Goal: Complete application form: Complete application form

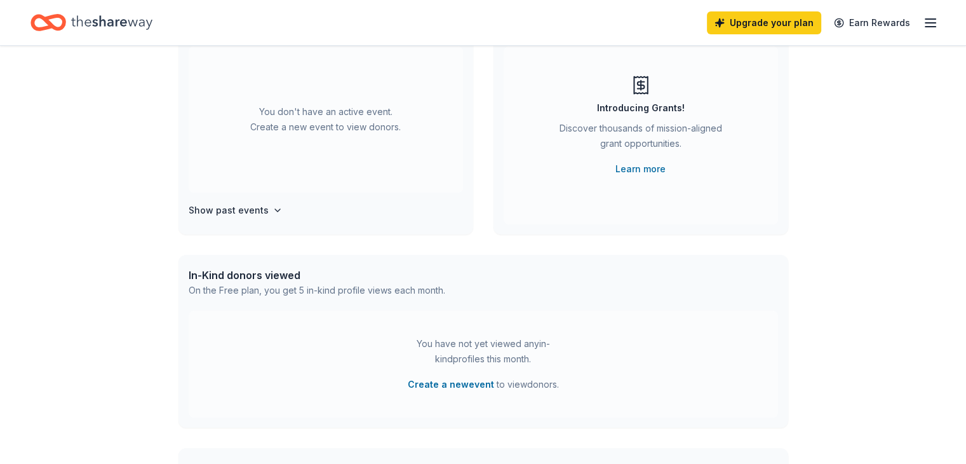
scroll to position [127, 0]
click at [222, 213] on h4 "Show past events" at bounding box center [229, 209] width 80 height 15
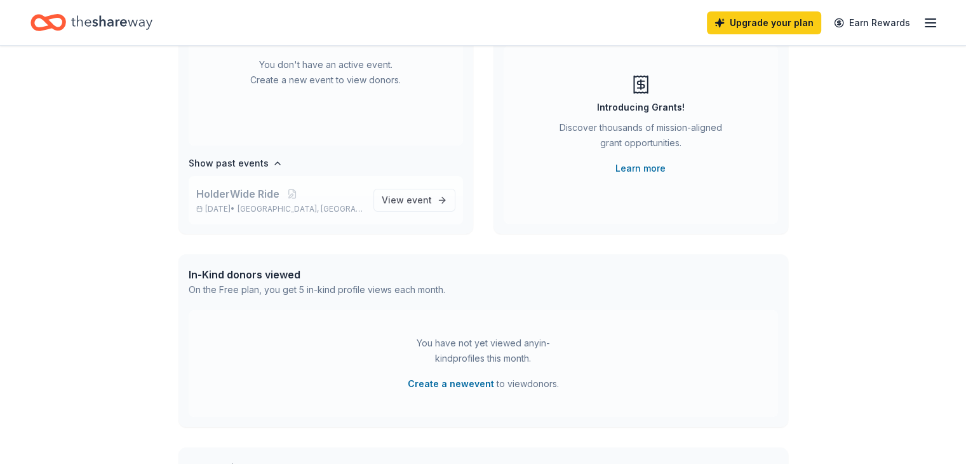
click at [245, 206] on p "Nov 09, 2024 • Thousand Oaks, CA" at bounding box center [279, 209] width 167 height 10
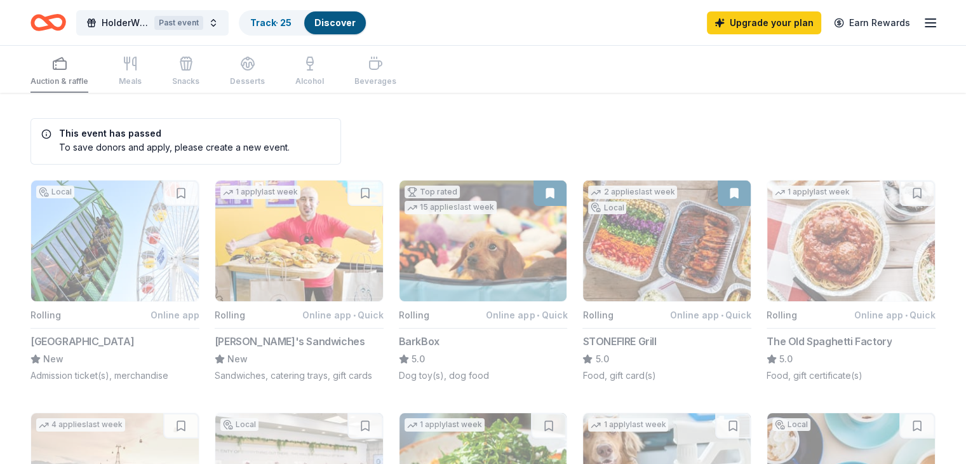
click at [66, 29] on icon "Home" at bounding box center [48, 23] width 36 height 30
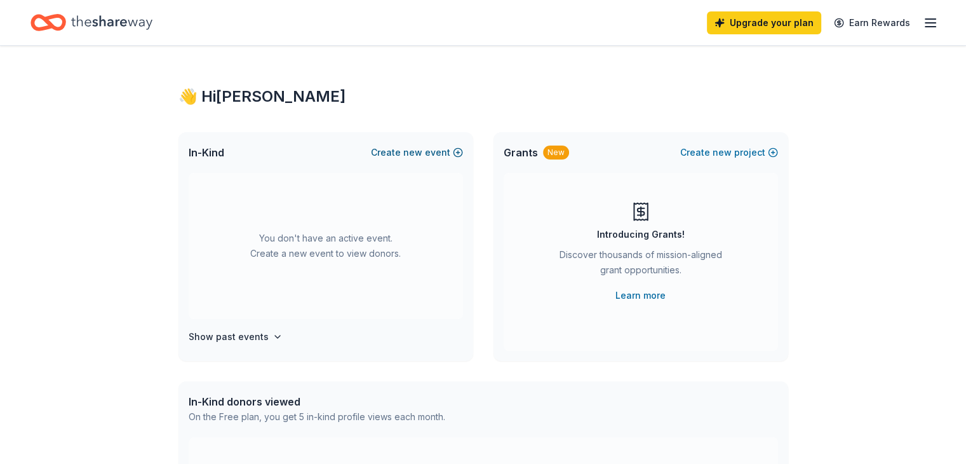
click at [416, 153] on span "new" at bounding box center [412, 152] width 19 height 15
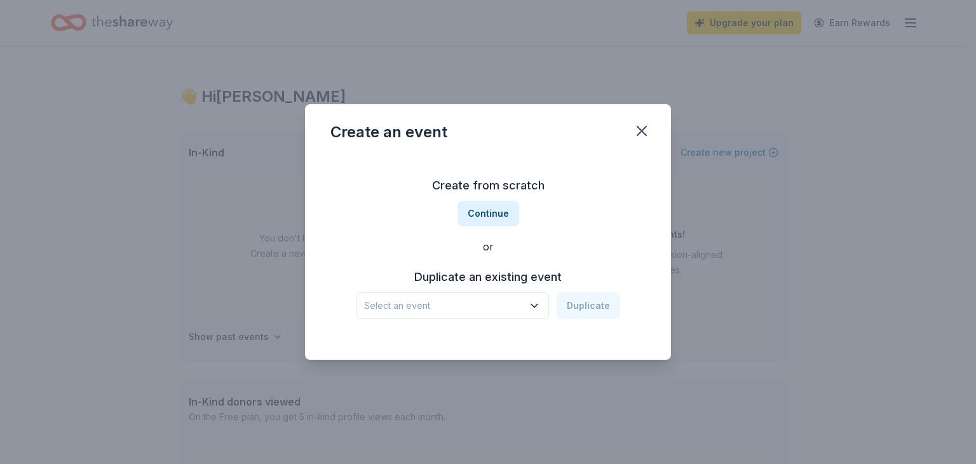
click at [487, 300] on span "Select an event" at bounding box center [443, 305] width 159 height 15
click at [434, 340] on div "HolderWide Ride" at bounding box center [406, 339] width 74 height 15
click at [574, 300] on button "Duplicate" at bounding box center [588, 305] width 64 height 27
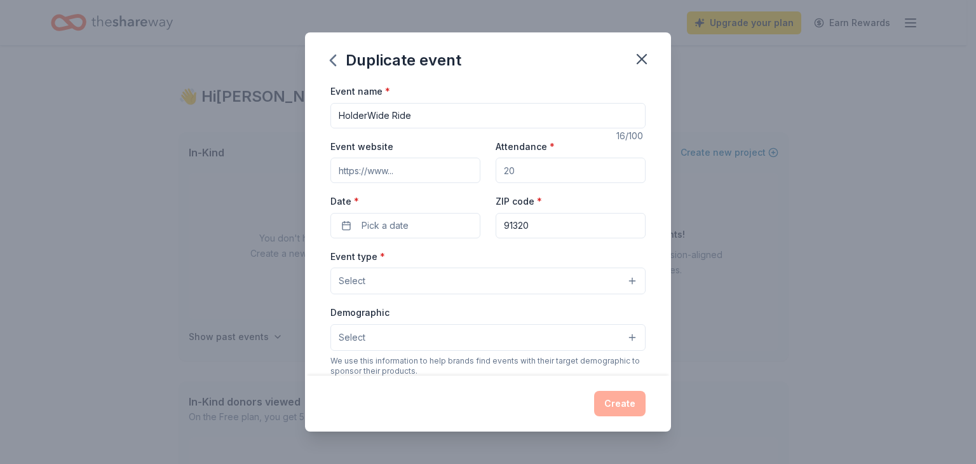
click at [430, 172] on input "Event website" at bounding box center [405, 170] width 150 height 25
click at [422, 229] on button "Pick a date" at bounding box center [405, 225] width 150 height 25
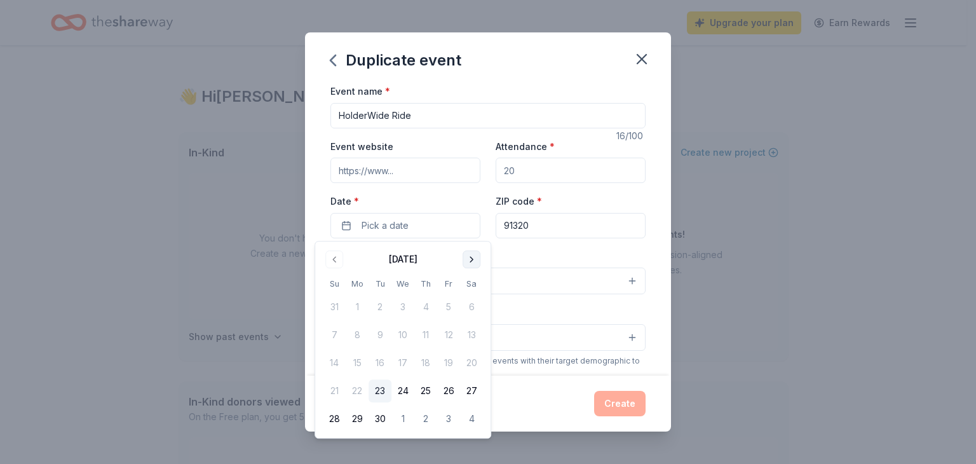
click at [470, 257] on button "Go to next month" at bounding box center [471, 259] width 18 height 18
click at [473, 256] on button "Go to next month" at bounding box center [471, 259] width 18 height 18
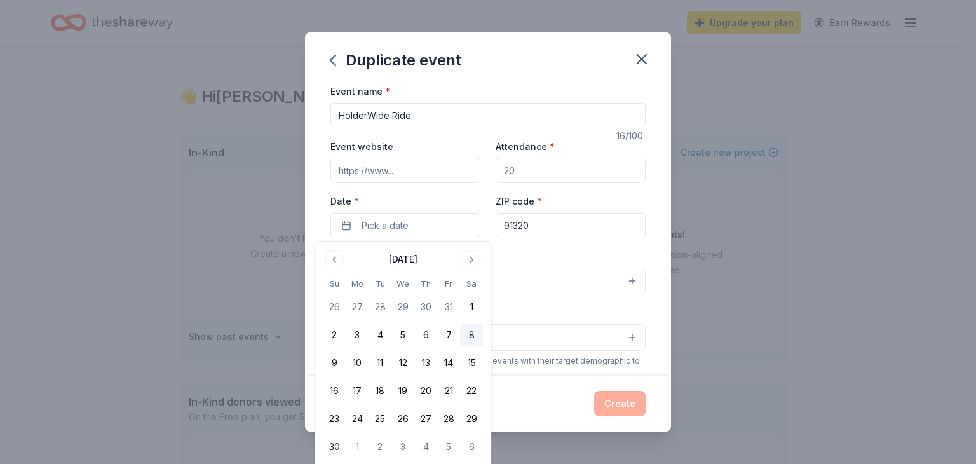
click at [467, 335] on button "8" at bounding box center [471, 334] width 23 height 23
click at [447, 202] on label "Date *" at bounding box center [405, 201] width 150 height 13
click at [447, 213] on button "[DATE]" at bounding box center [405, 225] width 150 height 25
click at [452, 196] on label "Date *" at bounding box center [405, 201] width 150 height 13
click at [452, 213] on button "[DATE]" at bounding box center [405, 225] width 150 height 25
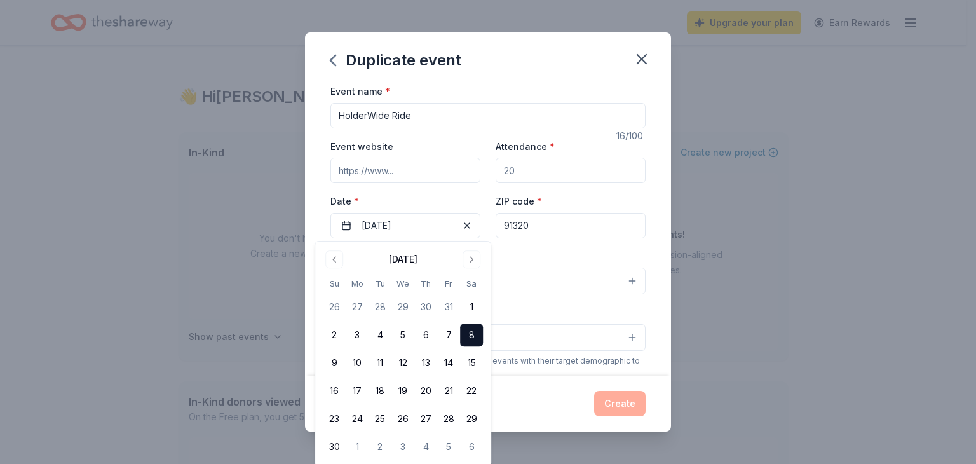
click at [473, 340] on button "8" at bounding box center [471, 334] width 23 height 23
click at [516, 389] on div "Create" at bounding box center [488, 403] width 366 height 56
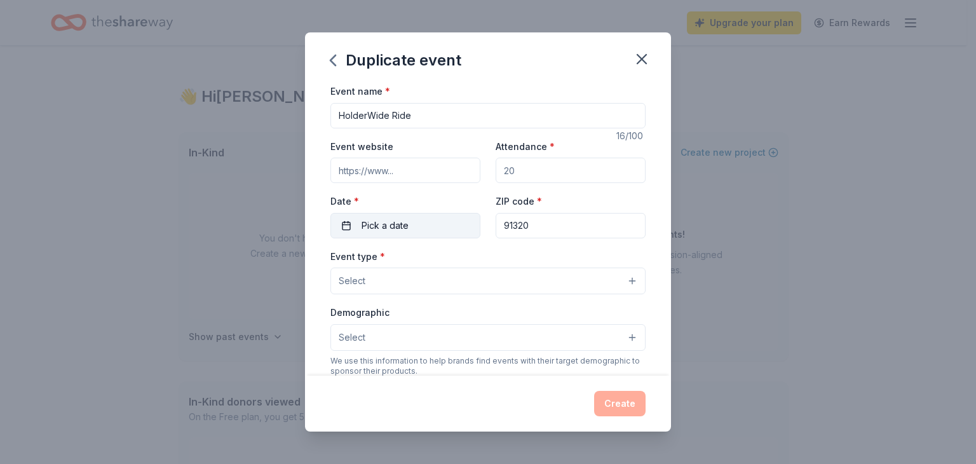
click at [452, 222] on button "Pick a date" at bounding box center [405, 225] width 150 height 25
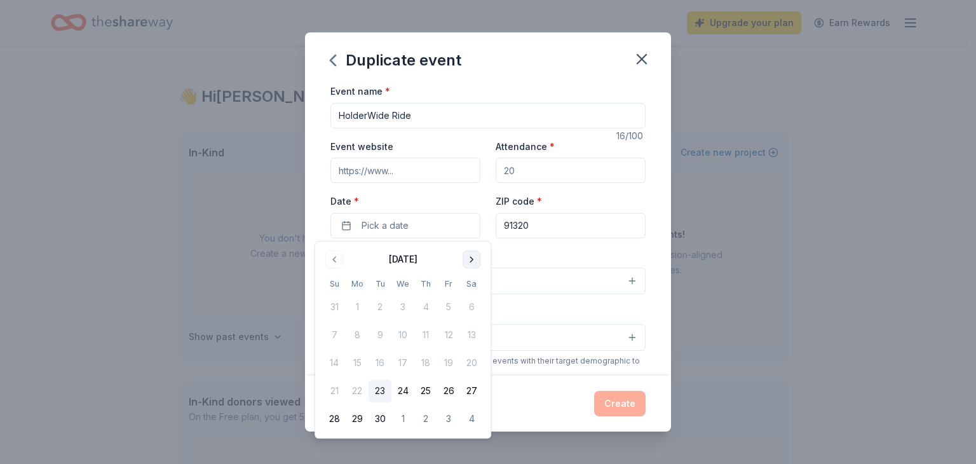
click at [470, 257] on button "Go to next month" at bounding box center [471, 259] width 18 height 18
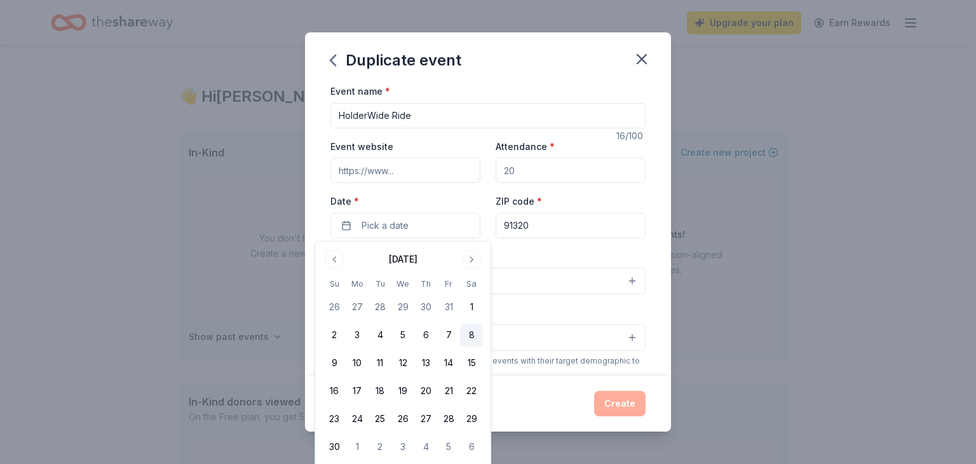
click at [467, 335] on button "8" at bounding box center [471, 334] width 23 height 23
click at [429, 193] on div "Date * 11/08/2025" at bounding box center [405, 215] width 150 height 45
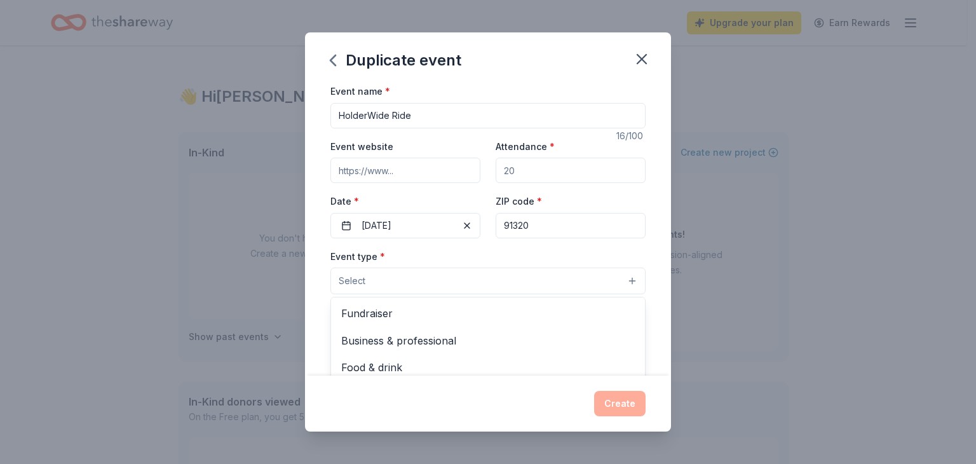
click at [622, 278] on button "Select" at bounding box center [487, 280] width 315 height 27
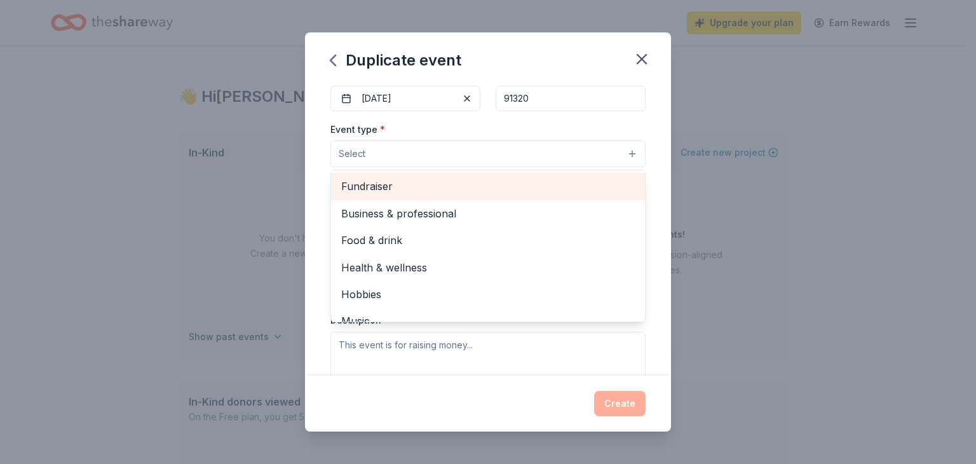
click at [437, 192] on span "Fundraiser" at bounding box center [487, 186] width 293 height 17
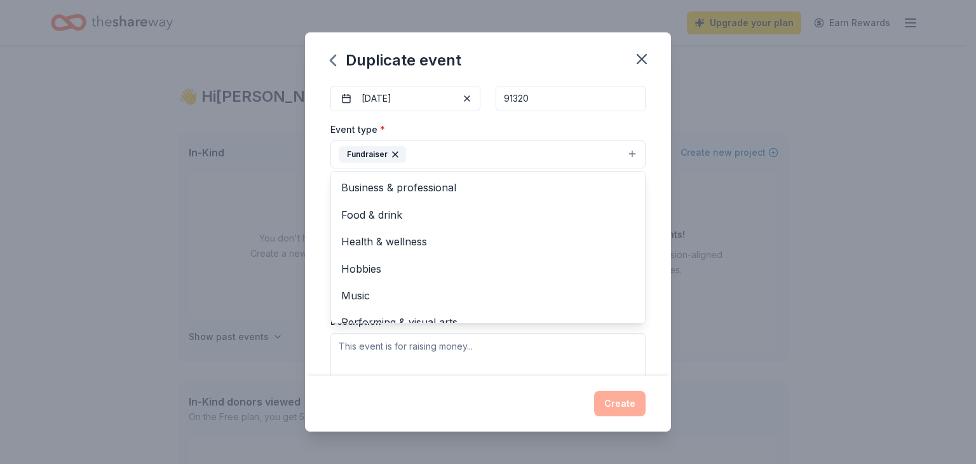
click at [657, 333] on div "Event name * HolderWide Ride 16 /100 Event website Attendance * Date * 11/08/20…" at bounding box center [488, 229] width 366 height 292
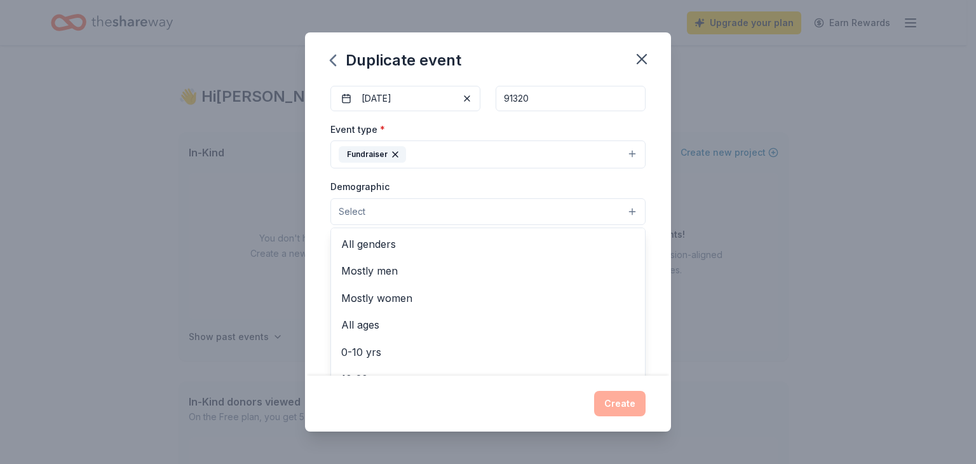
click at [620, 211] on button "Select" at bounding box center [487, 211] width 315 height 27
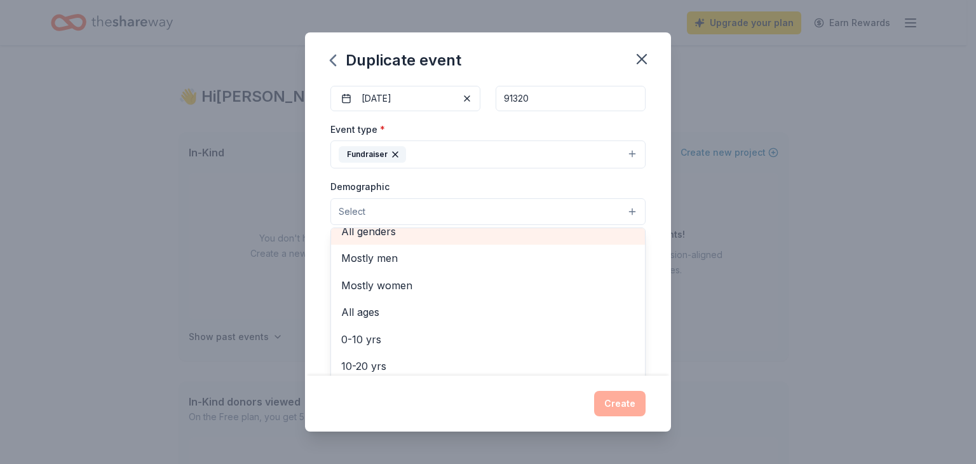
click at [492, 240] on div "All genders" at bounding box center [488, 231] width 314 height 27
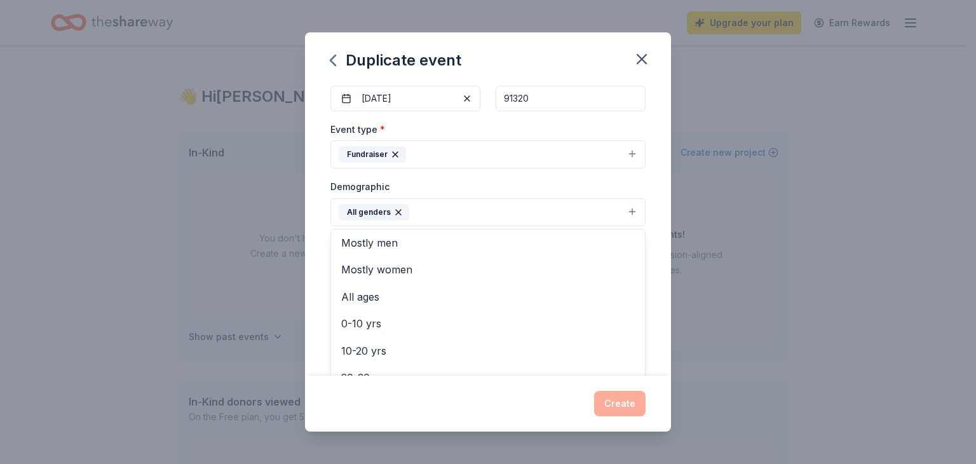
click at [649, 326] on div "Event name * HolderWide Ride 16 /100 Event website Attendance * Date * 11/08/20…" at bounding box center [488, 229] width 366 height 292
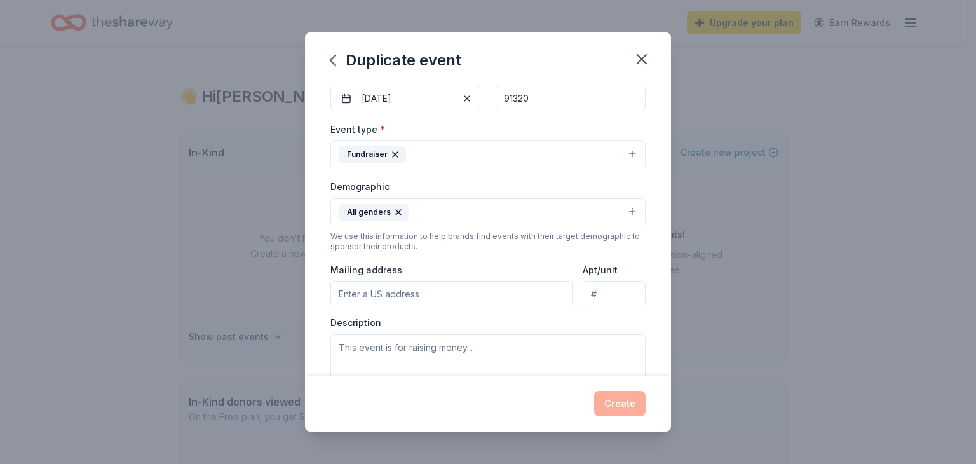
click at [621, 204] on button "All genders" at bounding box center [487, 212] width 315 height 28
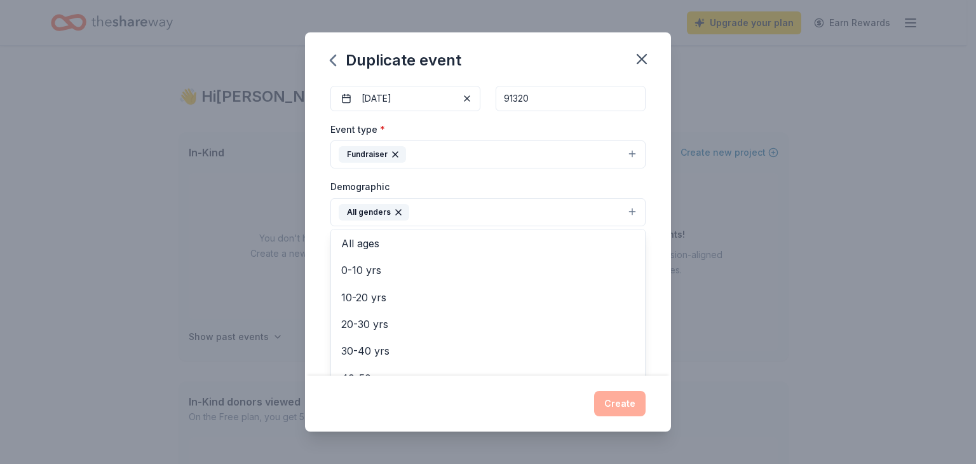
scroll to position [50, 0]
click at [651, 234] on div "Event name * HolderWide Ride 16 /100 Event website Attendance * Date * 11/08/20…" at bounding box center [488, 229] width 366 height 292
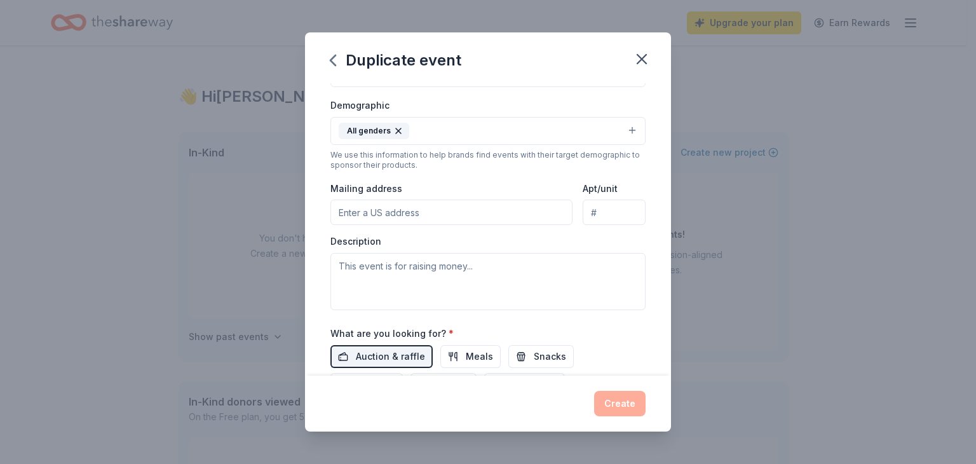
scroll to position [191, 0]
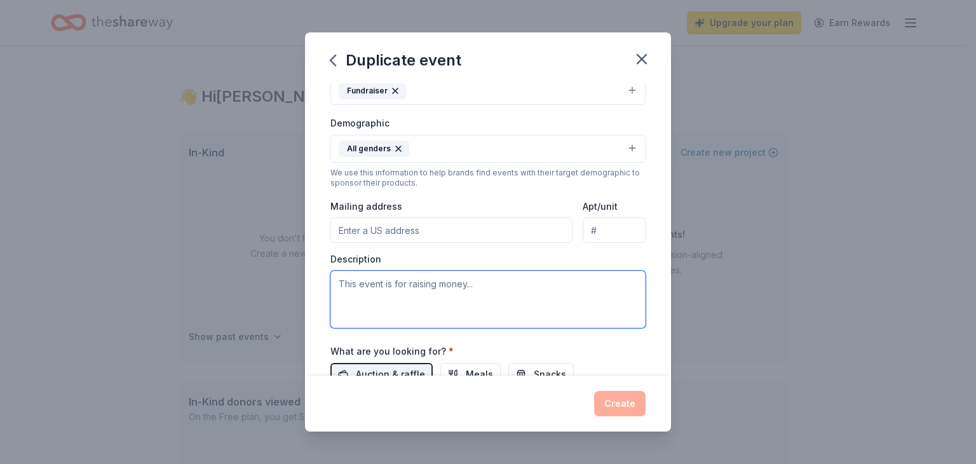
click at [485, 294] on textarea at bounding box center [487, 299] width 315 height 57
type textarea "This event is for raising money for a charity event."
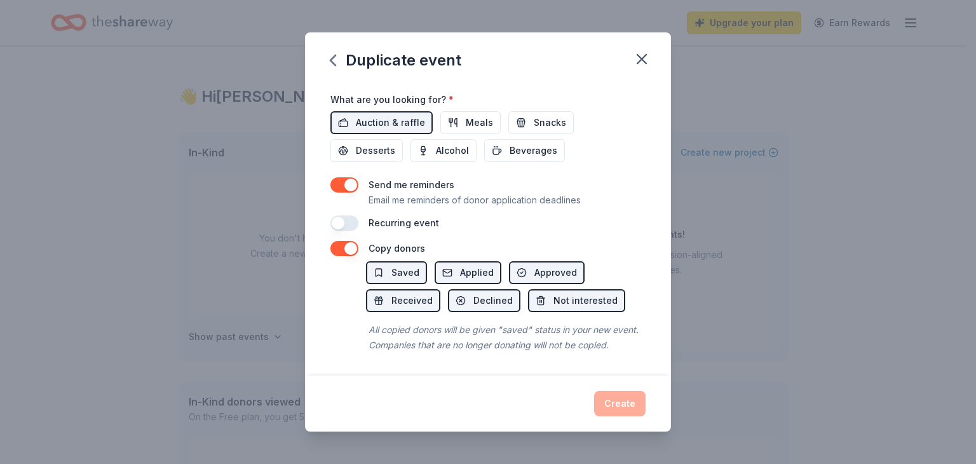
scroll to position [457, 0]
click at [612, 339] on div "All copied donors will be given "saved" status in your new event. Companies tha…" at bounding box center [505, 337] width 279 height 36
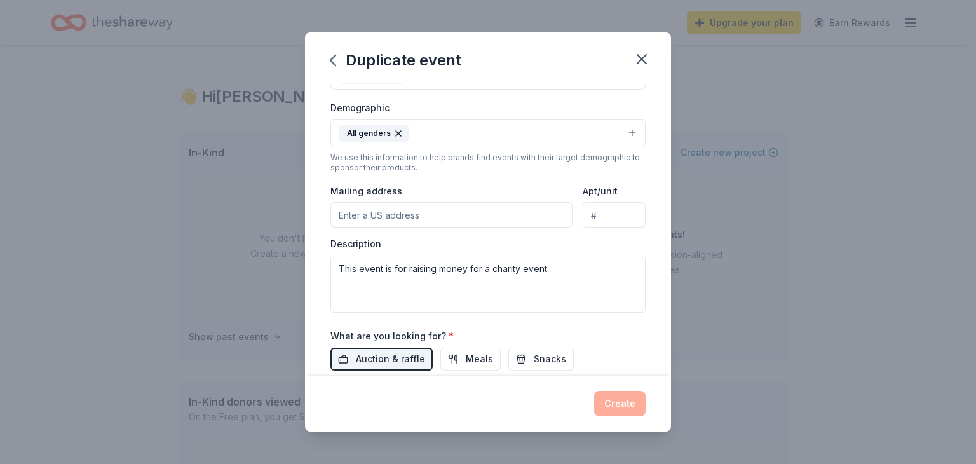
scroll to position [203, 0]
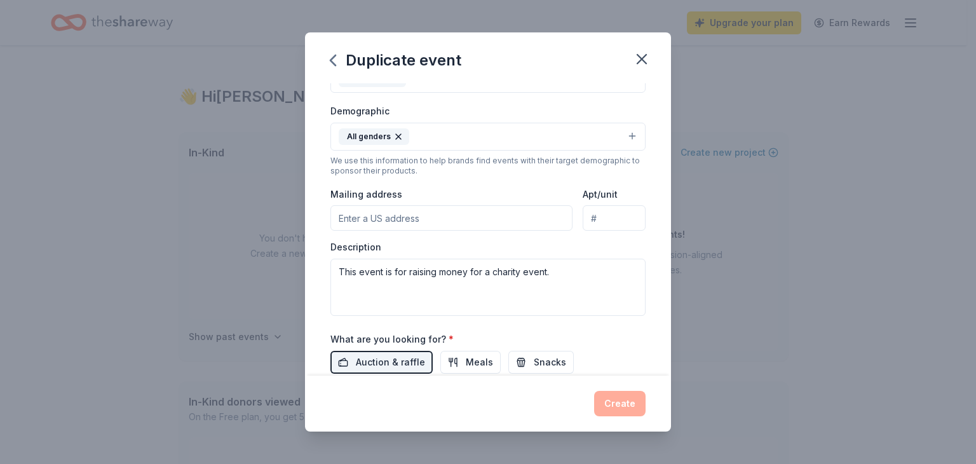
click at [351, 213] on input "Mailing address" at bounding box center [451, 217] width 242 height 25
type input "2475 Calle Pino"
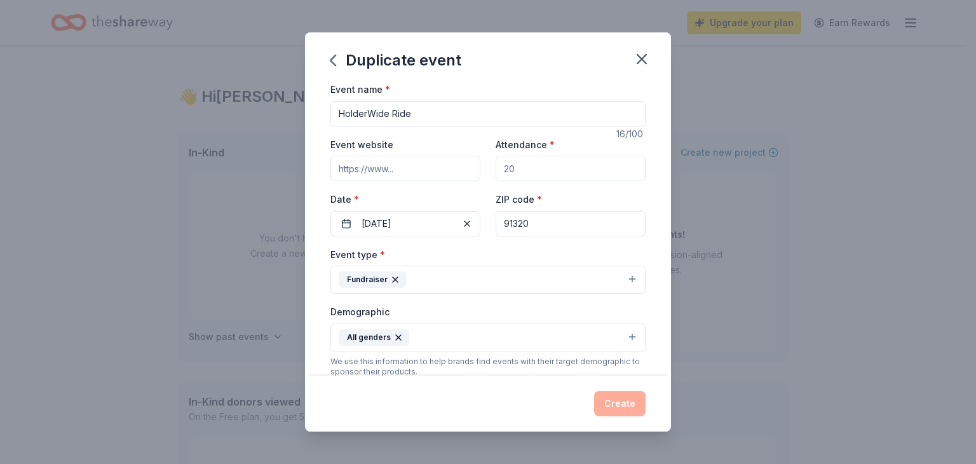
scroll to position [0, 0]
click at [401, 172] on input "Event website" at bounding box center [405, 170] width 150 height 25
type input "[DOMAIN_NAME]"
click at [527, 168] on input "Attendance *" at bounding box center [570, 170] width 150 height 25
type input "2"
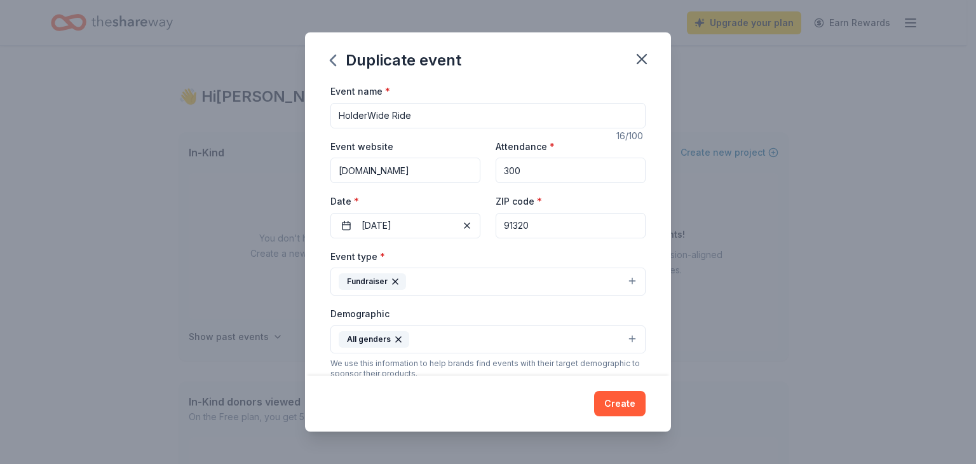
type input "300"
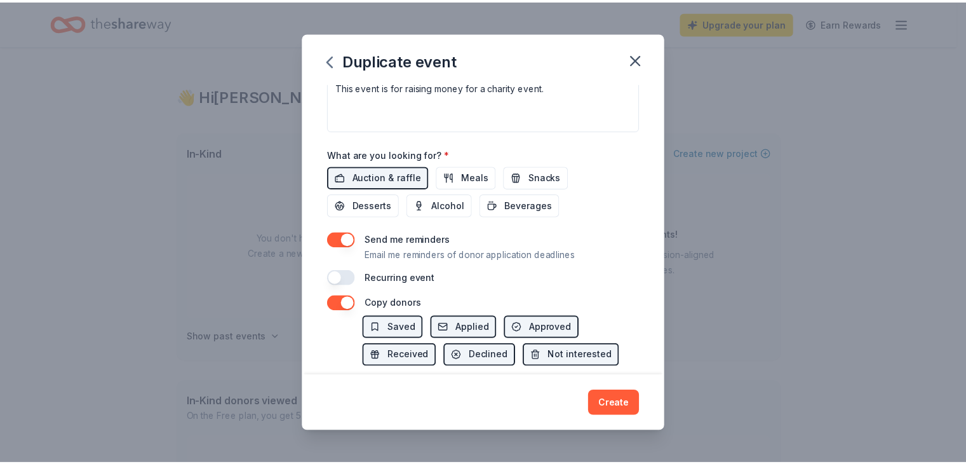
scroll to position [457, 0]
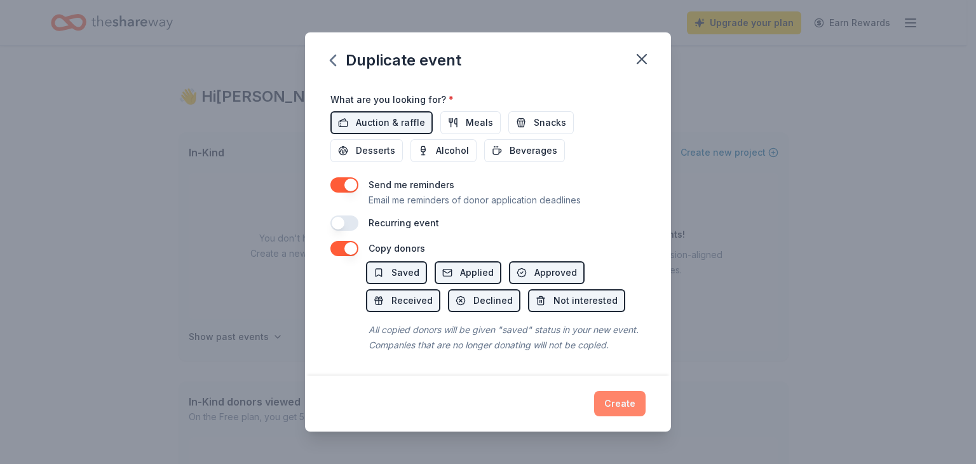
click at [616, 408] on button "Create" at bounding box center [619, 403] width 51 height 25
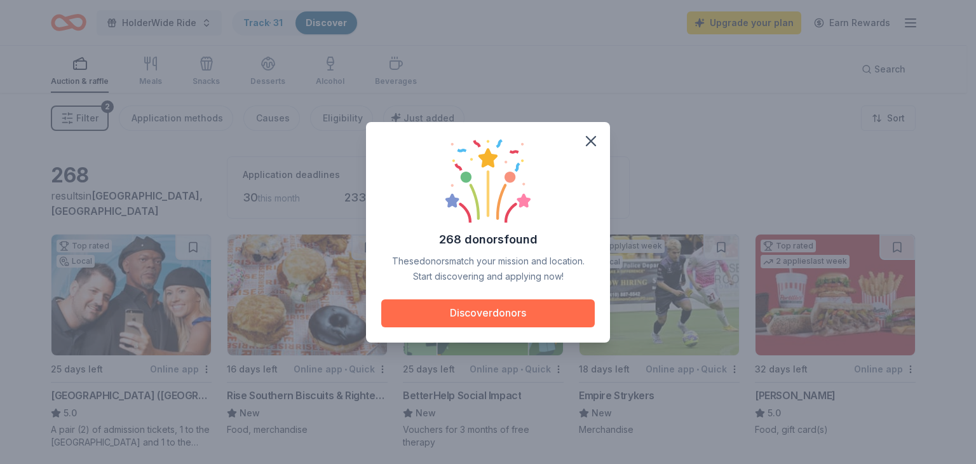
click at [490, 313] on button "Discover donors" at bounding box center [487, 313] width 213 height 28
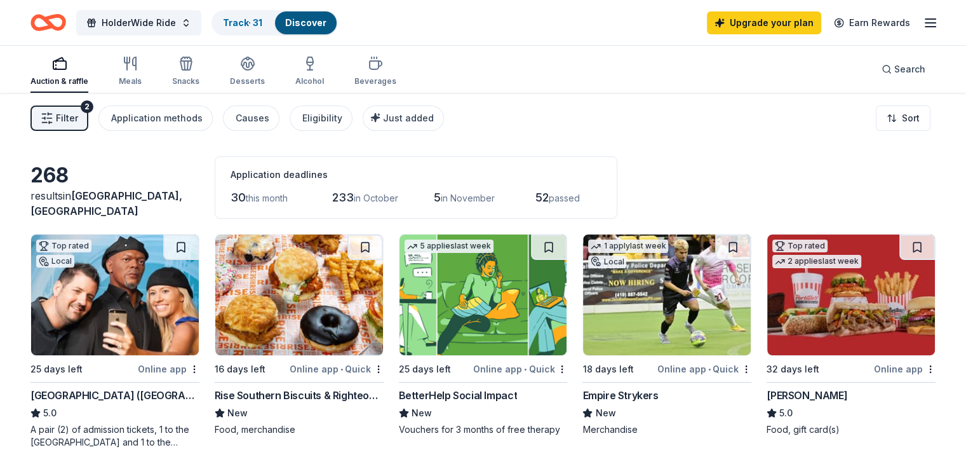
click at [78, 119] on span "Filter" at bounding box center [67, 118] width 22 height 15
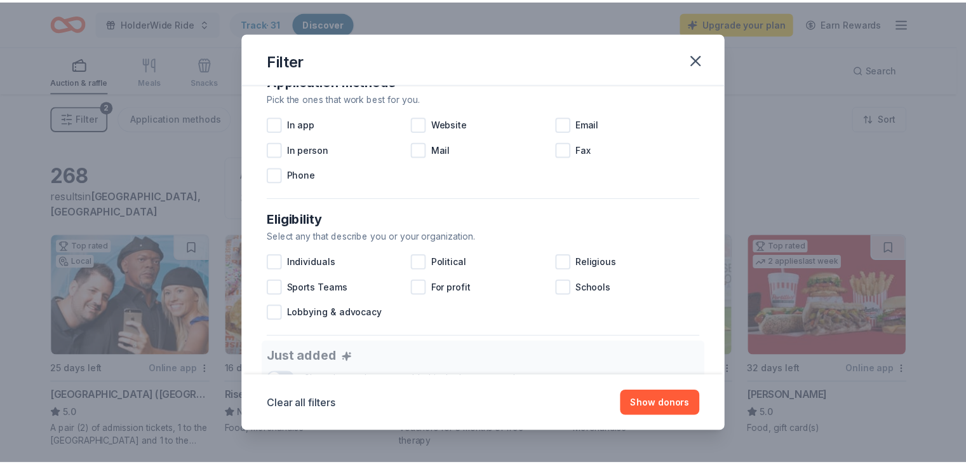
scroll to position [314, 0]
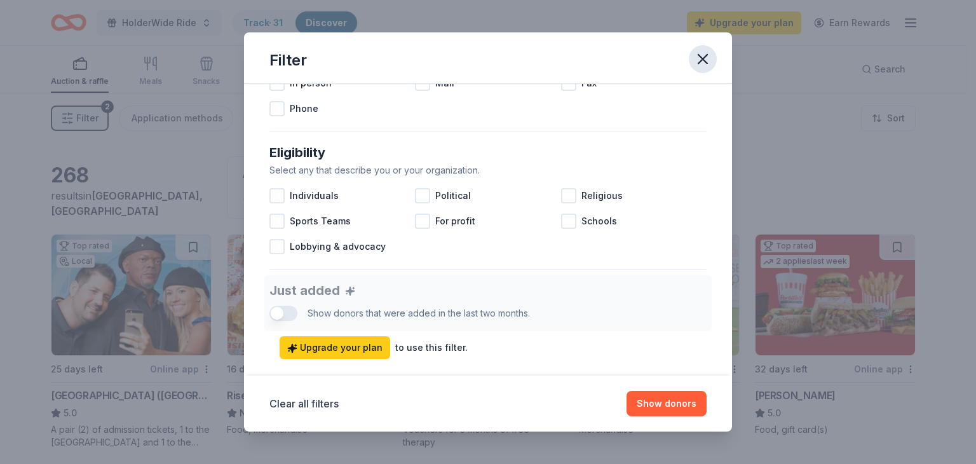
click at [703, 58] on icon "button" at bounding box center [702, 59] width 9 height 9
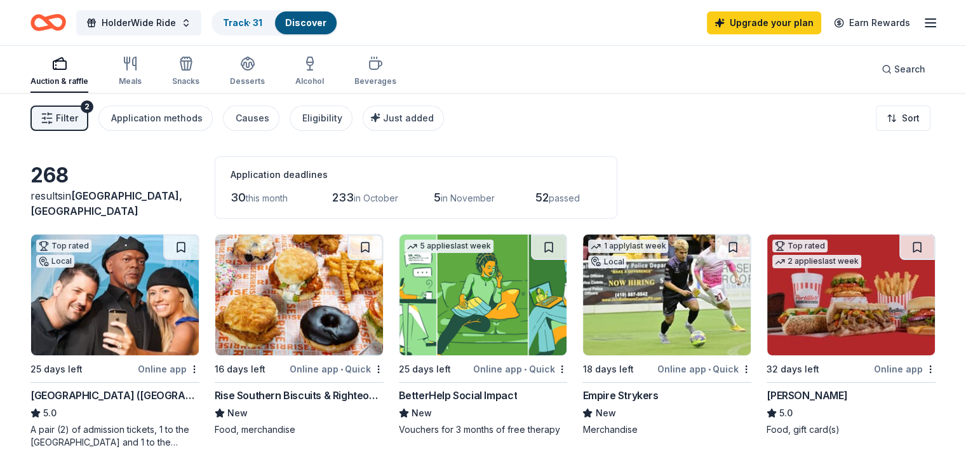
click at [326, 22] on link "Discover" at bounding box center [305, 22] width 41 height 11
click at [262, 25] on link "Track · 31" at bounding box center [242, 22] width 39 height 11
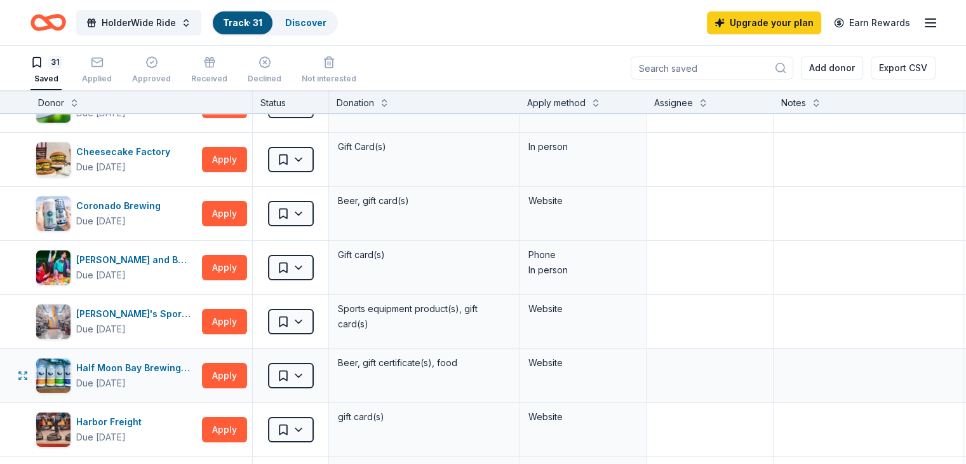
scroll to position [191, 0]
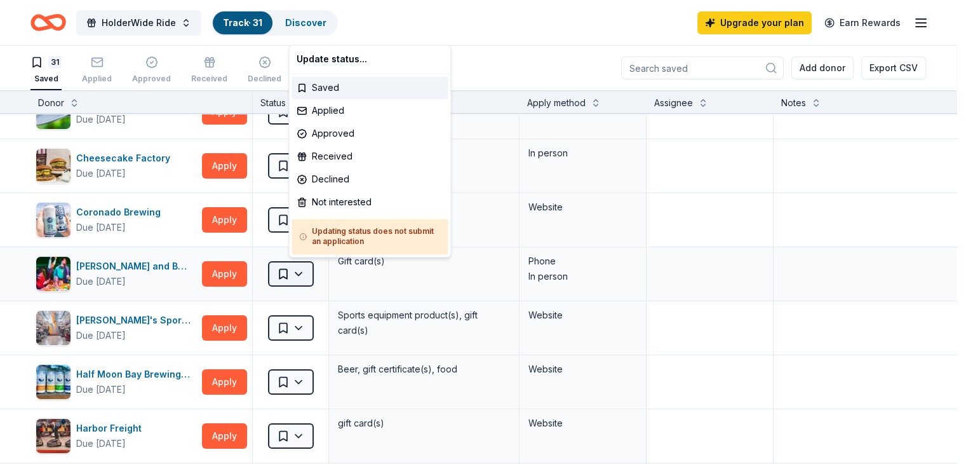
click at [319, 275] on html "HolderWide Ride Track · 31 Discover Upgrade your plan Earn Rewards 31 Saved App…" at bounding box center [483, 232] width 966 height 464
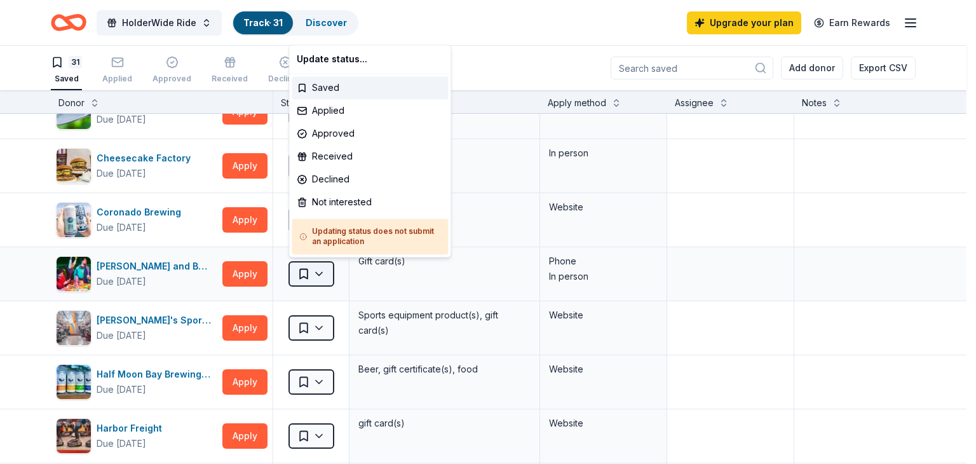
click at [319, 275] on html "HolderWide Ride Track · 31 Discover Upgrade your plan Earn Rewards 31 Saved App…" at bounding box center [488, 232] width 976 height 464
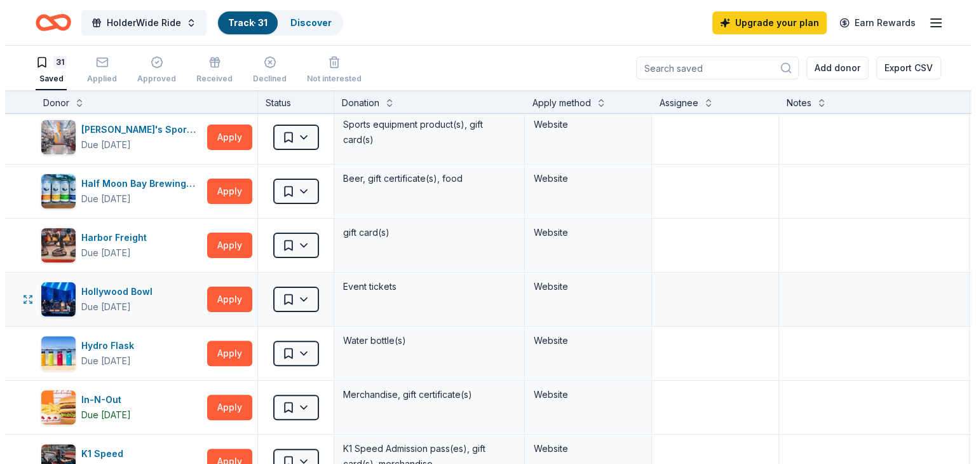
scroll to position [445, 0]
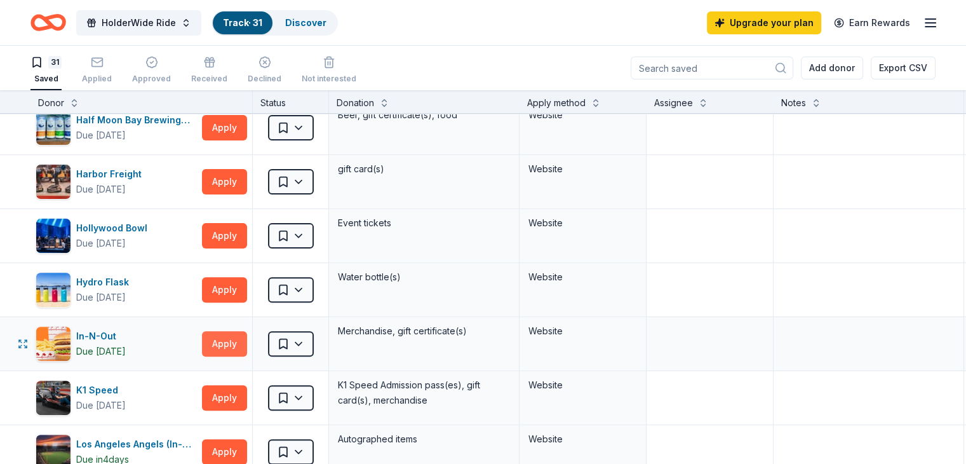
click at [244, 344] on button "Apply" at bounding box center [224, 343] width 45 height 25
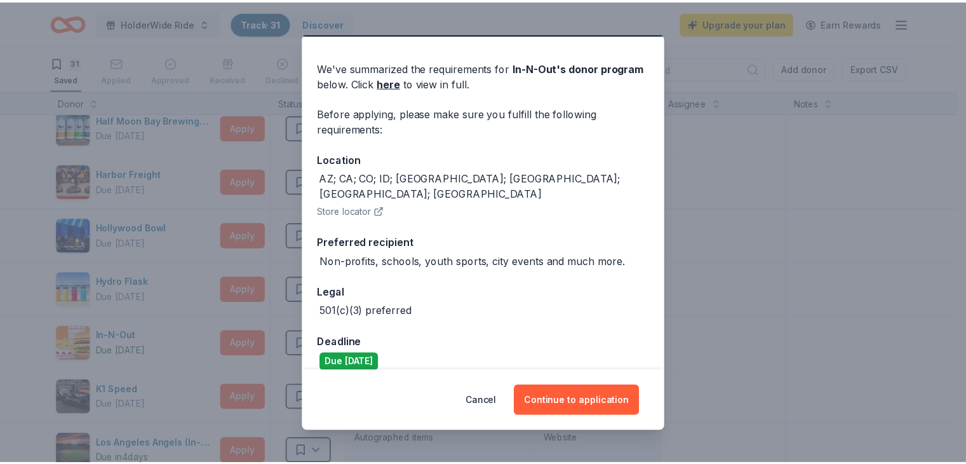
scroll to position [0, 0]
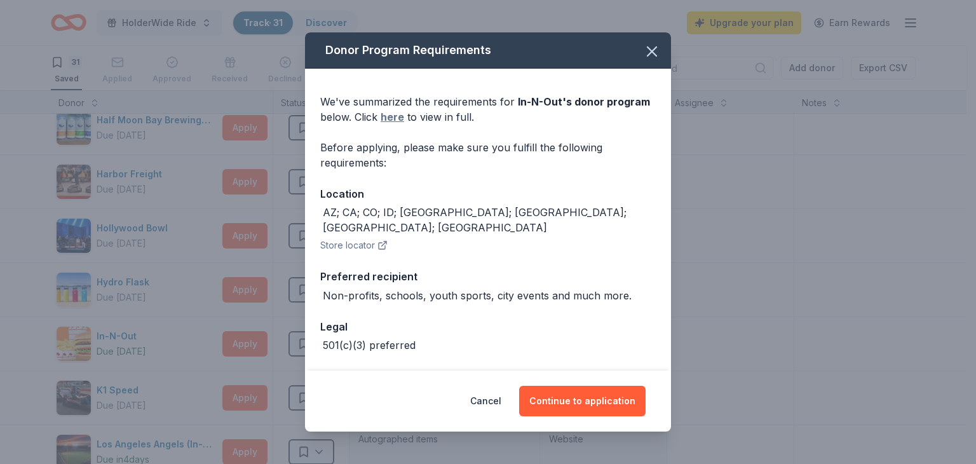
click at [391, 115] on link "here" at bounding box center [392, 116] width 24 height 15
click at [643, 44] on icon "button" at bounding box center [652, 52] width 18 height 18
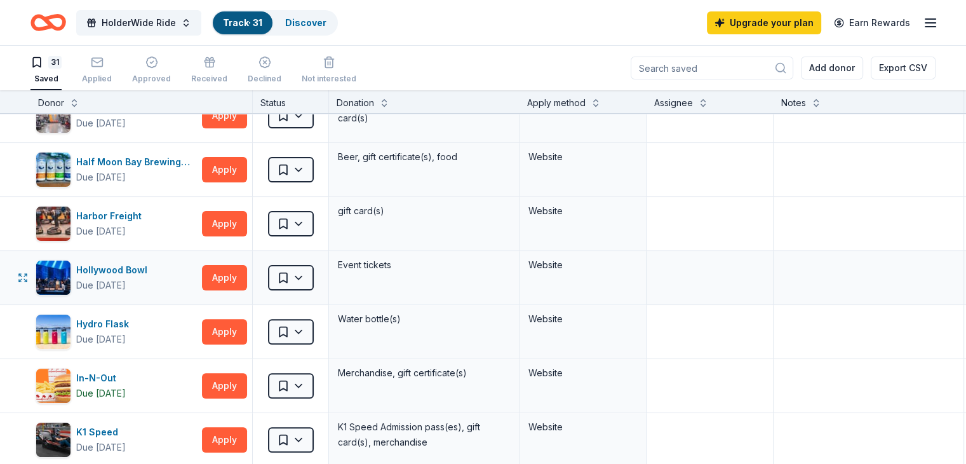
scroll to position [381, 0]
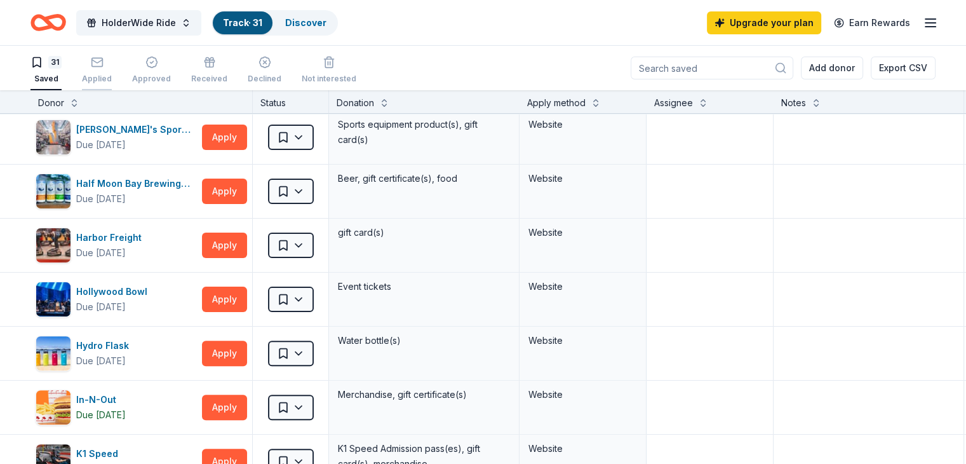
click at [104, 65] on icon "button" at bounding box center [97, 62] width 13 height 13
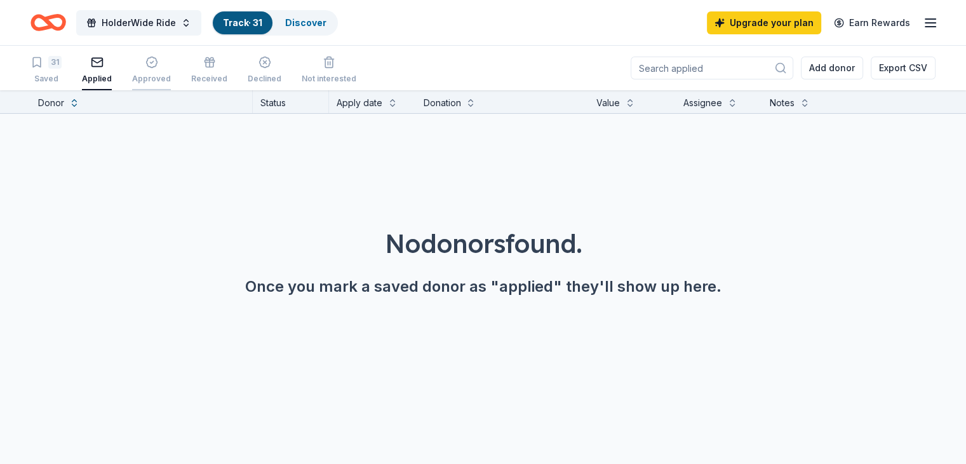
click at [171, 77] on div "Approved" at bounding box center [151, 79] width 39 height 10
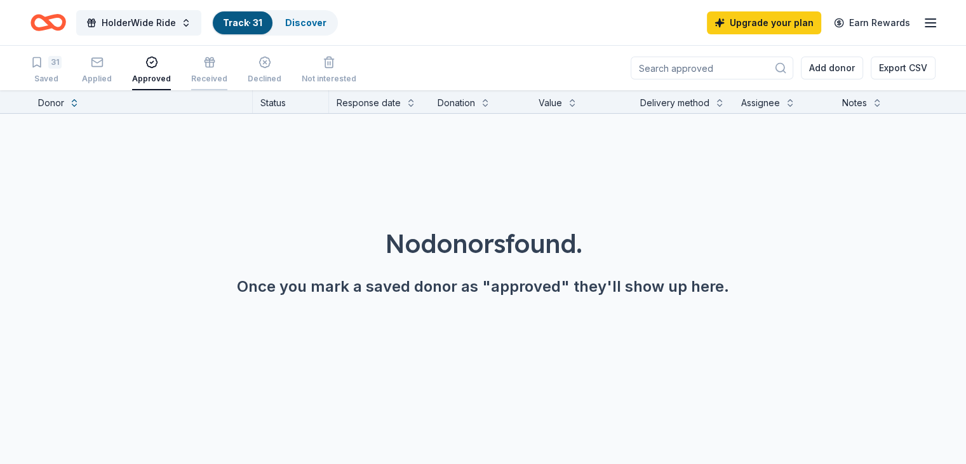
click at [216, 65] on icon "button" at bounding box center [209, 62] width 13 height 13
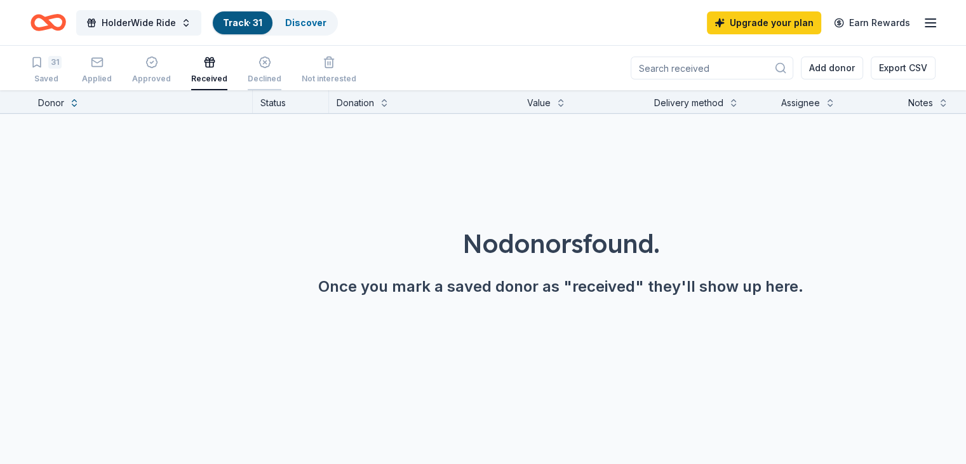
click at [278, 76] on div "Declined" at bounding box center [265, 79] width 34 height 10
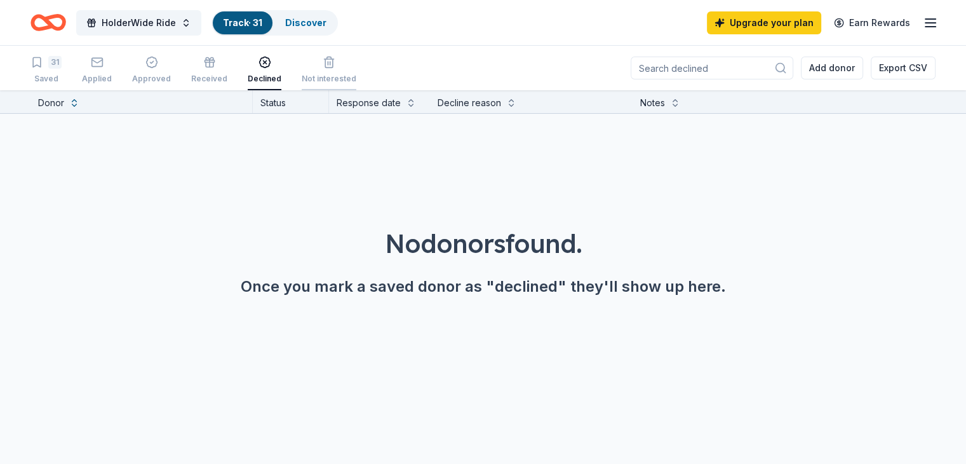
click at [333, 75] on div "Not interested" at bounding box center [329, 79] width 55 height 10
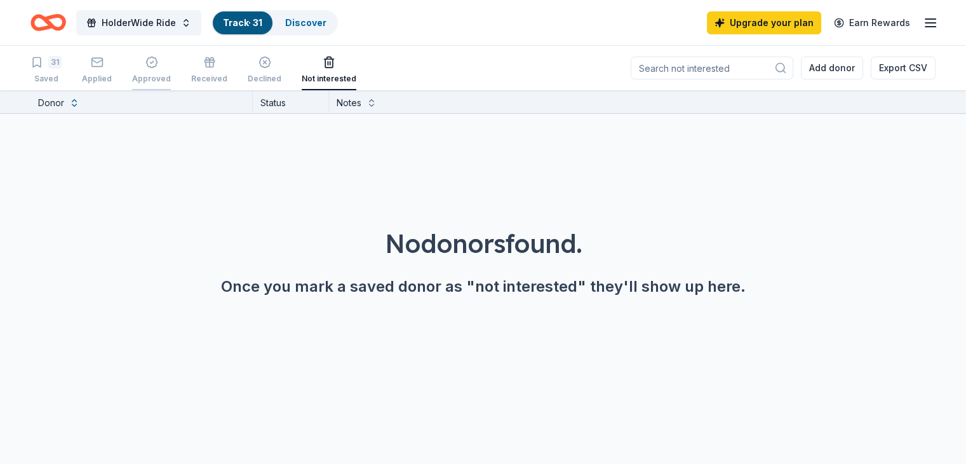
click at [171, 75] on div "Approved" at bounding box center [151, 79] width 39 height 10
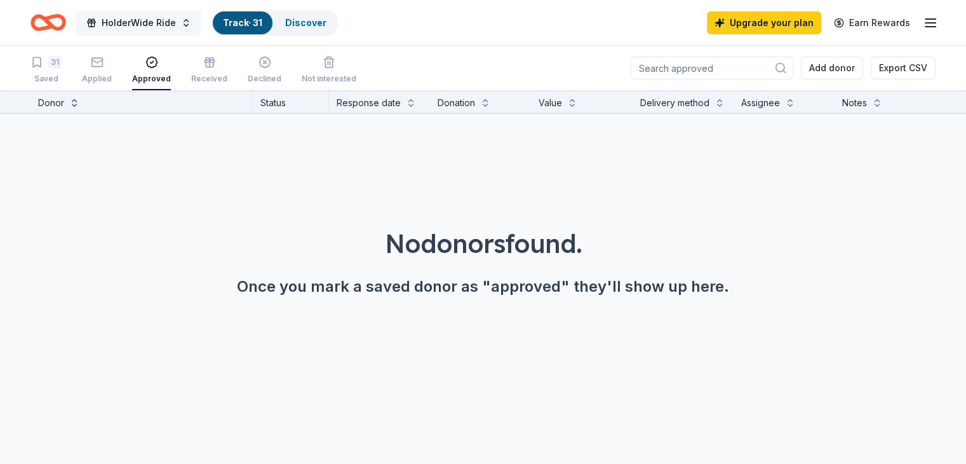
click at [167, 23] on span "HolderWide Ride" at bounding box center [139, 22] width 74 height 15
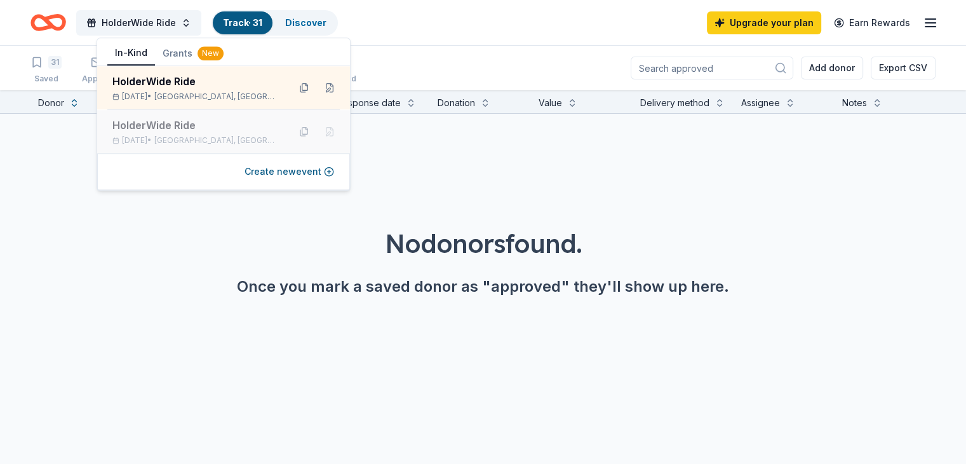
click at [154, 133] on div "HolderWide Ride Nov 09, 2024 • Thousand Oaks, CA" at bounding box center [195, 132] width 166 height 28
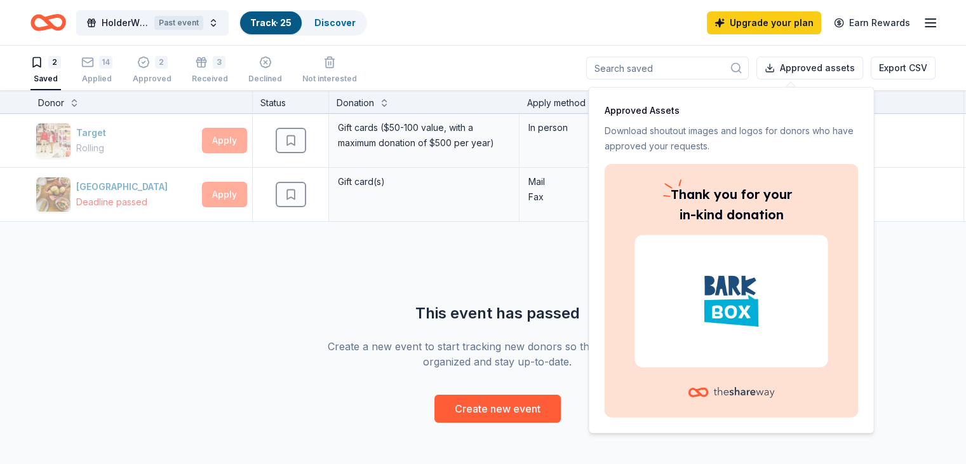
click at [166, 255] on div "Target Rolling Apply Saved Gift cards ($50-100 value, with a maximum donation o…" at bounding box center [497, 268] width 995 height 309
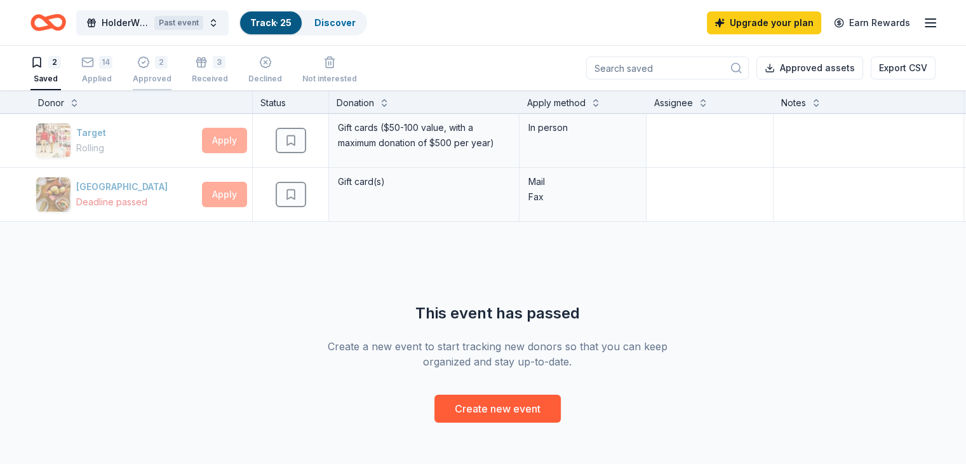
click at [170, 79] on div "Approved" at bounding box center [152, 79] width 39 height 10
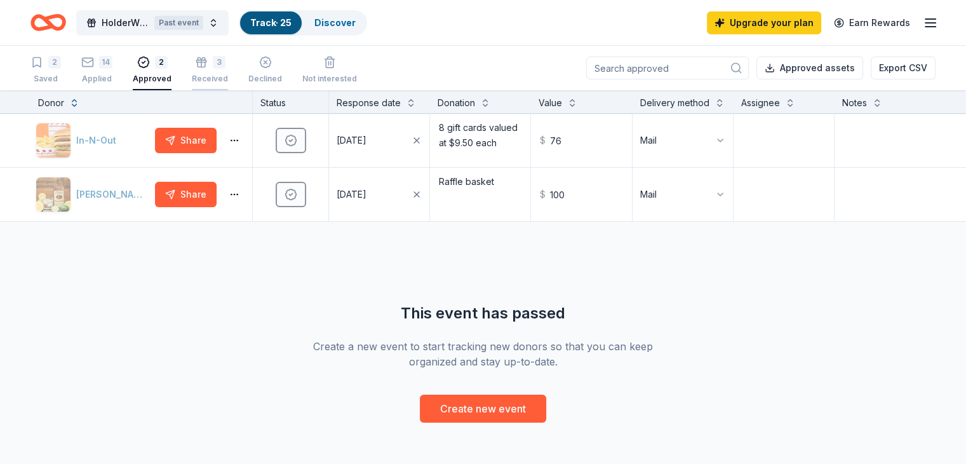
click at [225, 66] on div "3" at bounding box center [219, 62] width 13 height 13
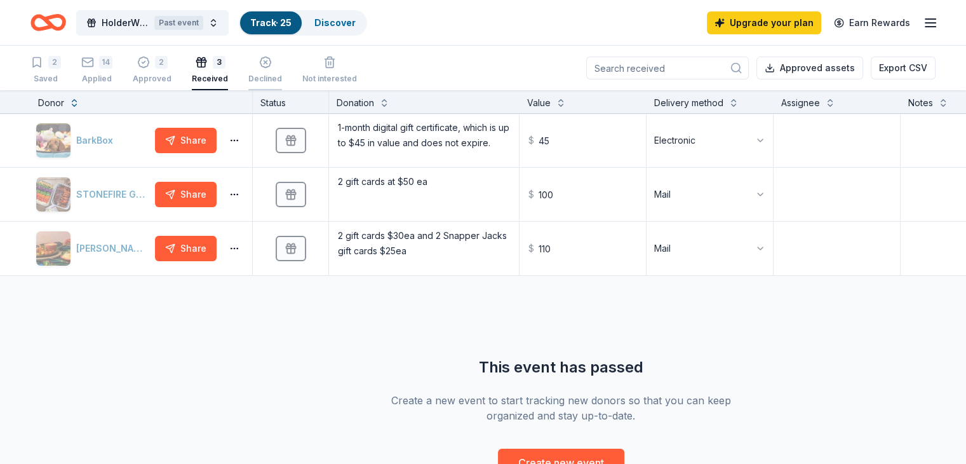
click at [272, 66] on icon "button" at bounding box center [265, 62] width 13 height 13
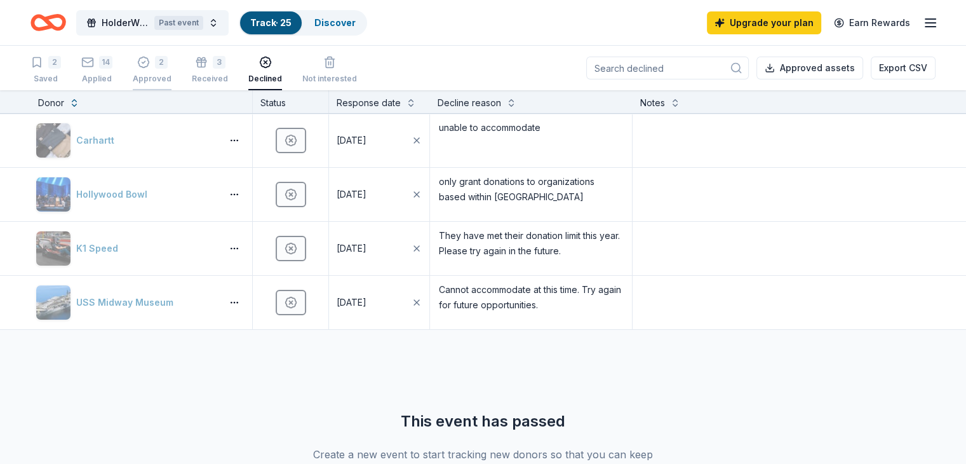
click at [171, 77] on div "Approved" at bounding box center [152, 79] width 39 height 10
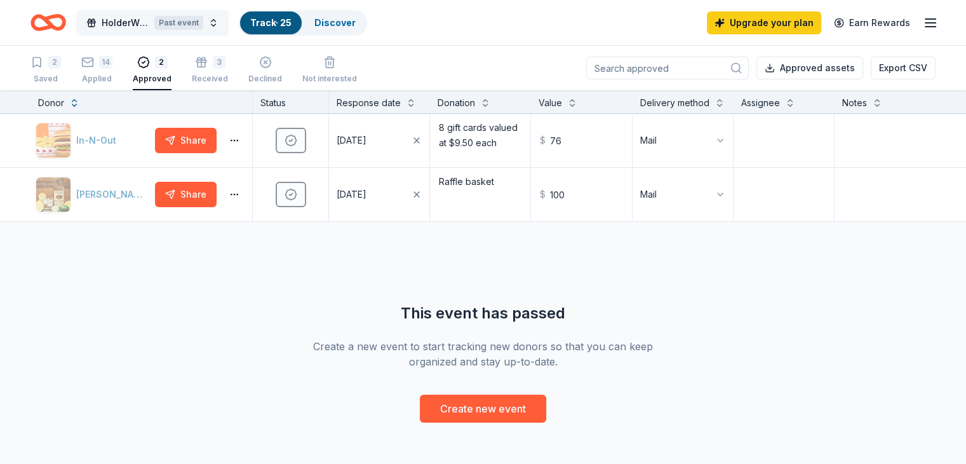
click at [146, 21] on span "HolderWide Ride" at bounding box center [126, 22] width 48 height 15
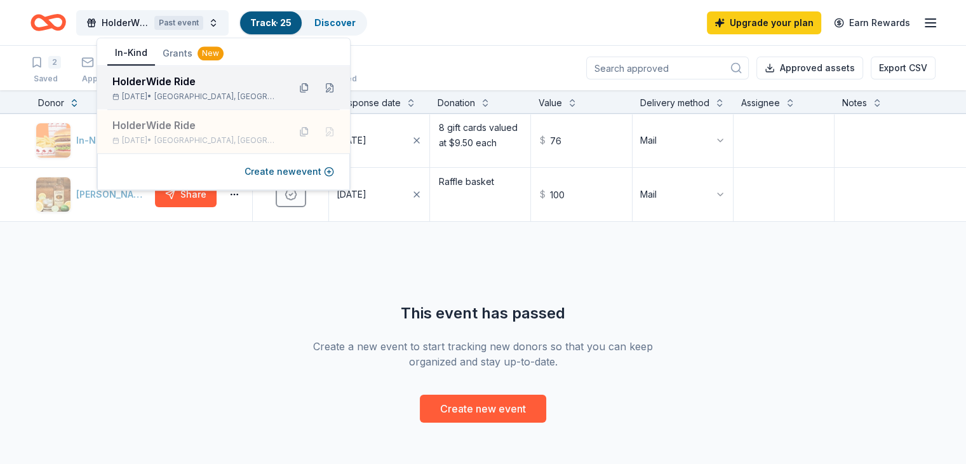
click at [158, 90] on div "HolderWide Ride Nov 08, 2025 • Thousand Oaks, CA" at bounding box center [195, 88] width 166 height 28
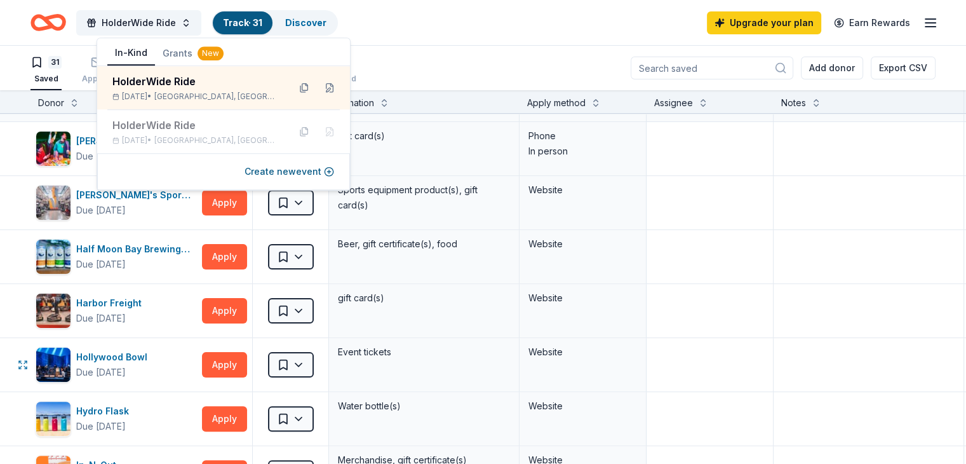
scroll to position [318, 0]
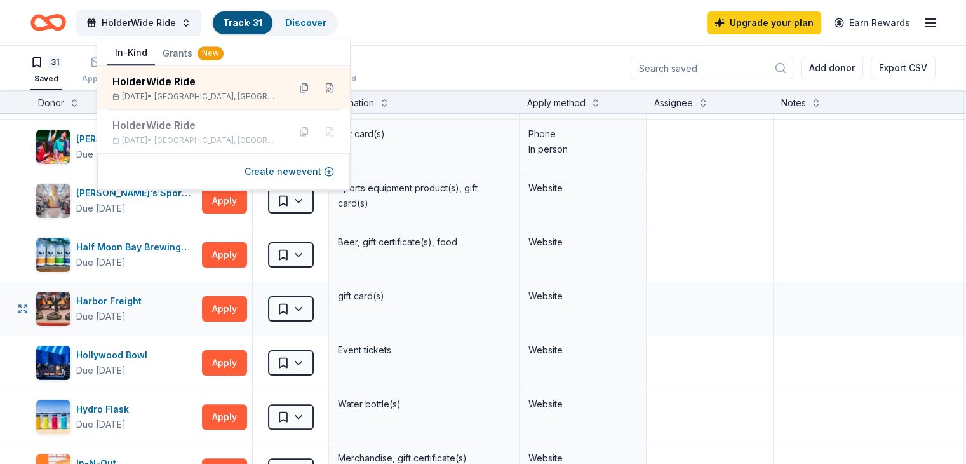
click at [15, 288] on div "Harbor Freight Due in 16 days Apply Saved gift card(s) Website" at bounding box center [497, 308] width 995 height 53
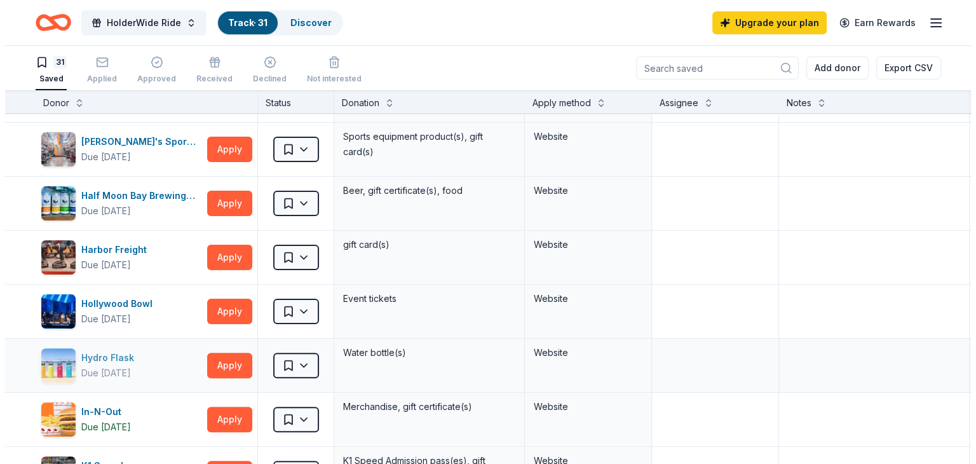
scroll to position [445, 0]
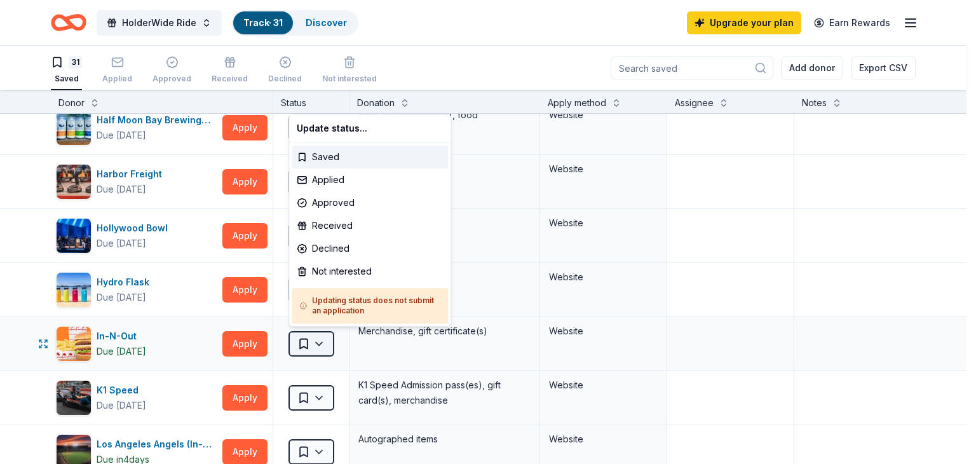
click at [315, 344] on html "HolderWide Ride Track · 31 Discover Upgrade your plan Earn Rewards 31 Saved App…" at bounding box center [488, 232] width 976 height 464
click at [323, 180] on div "Applied" at bounding box center [370, 179] width 156 height 23
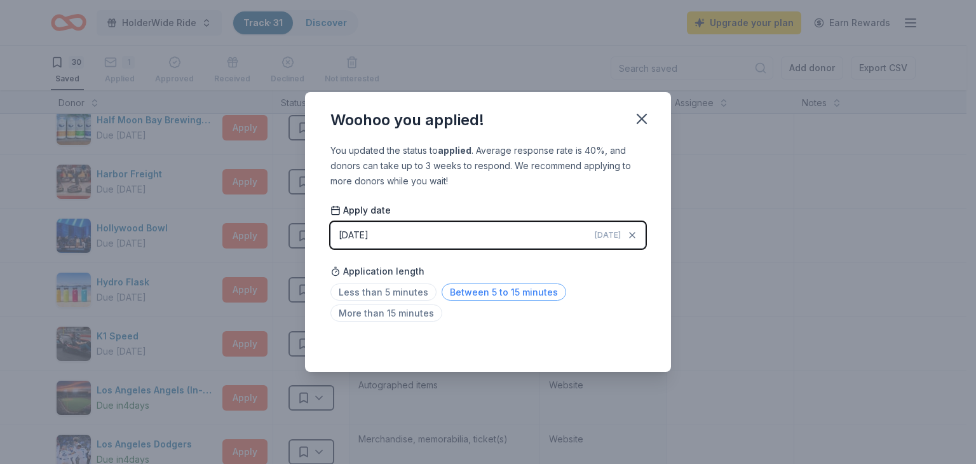
click at [460, 295] on span "Between 5 to 15 minutes" at bounding box center [503, 291] width 124 height 17
click at [577, 230] on button "09/23/2025 Today" at bounding box center [487, 235] width 315 height 27
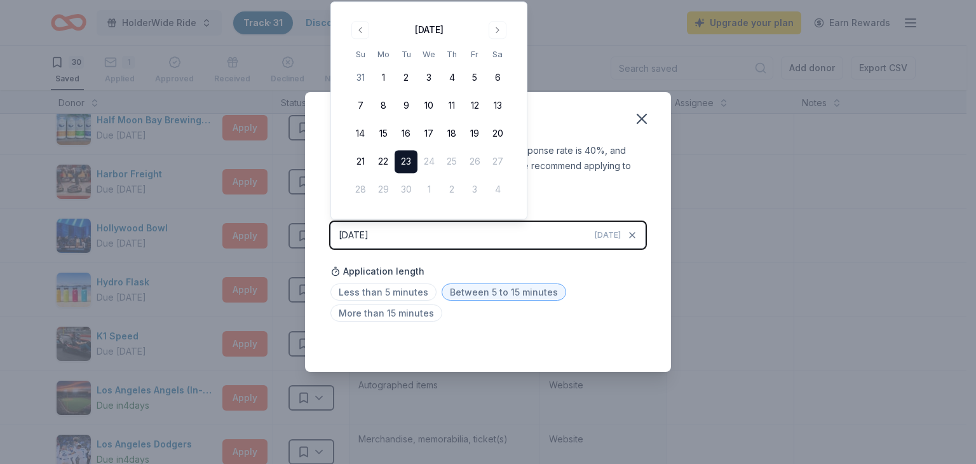
click at [399, 158] on button "23" at bounding box center [405, 162] width 23 height 23
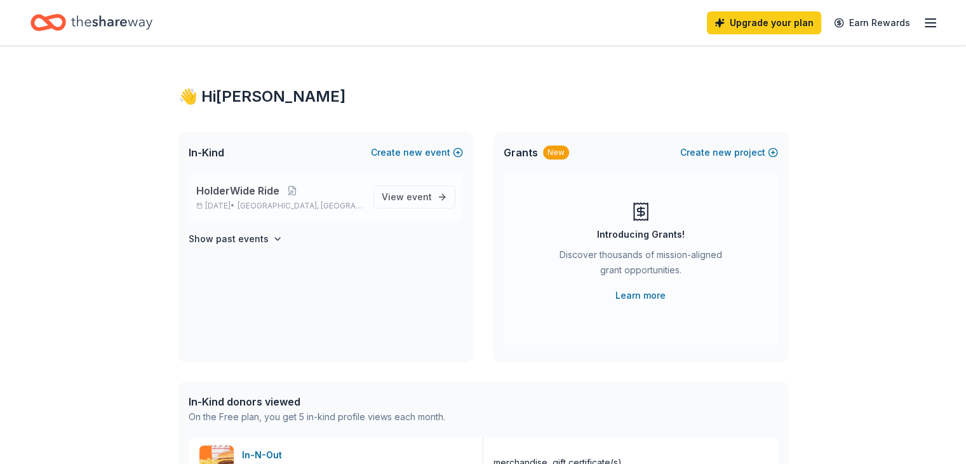
click at [252, 191] on span "HolderWide Ride" at bounding box center [237, 190] width 83 height 15
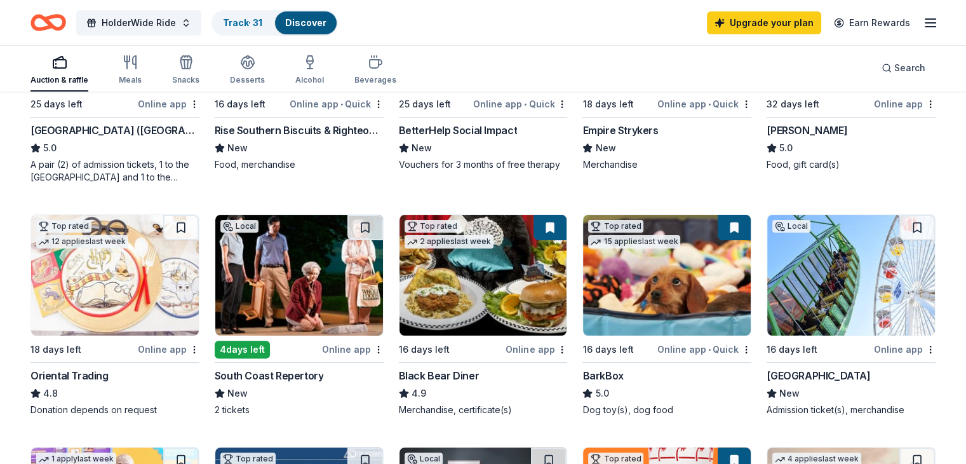
scroll to position [127, 0]
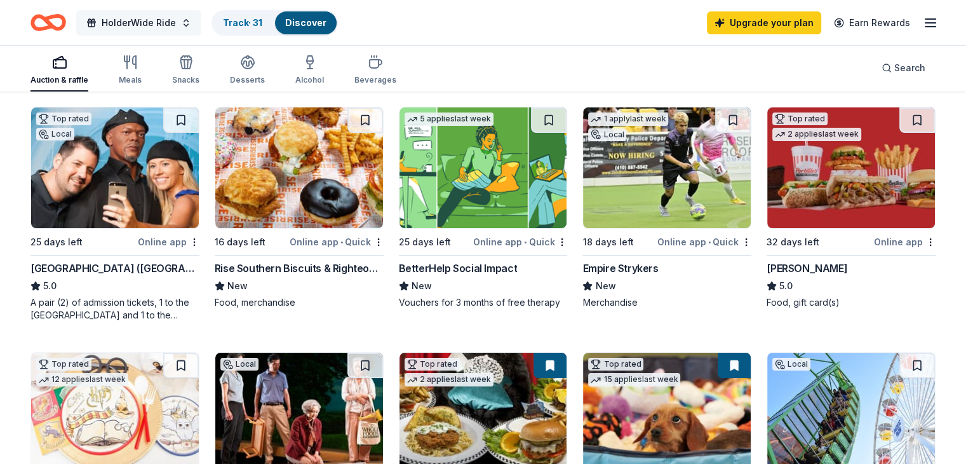
click at [176, 22] on span "HolderWide Ride" at bounding box center [139, 22] width 74 height 15
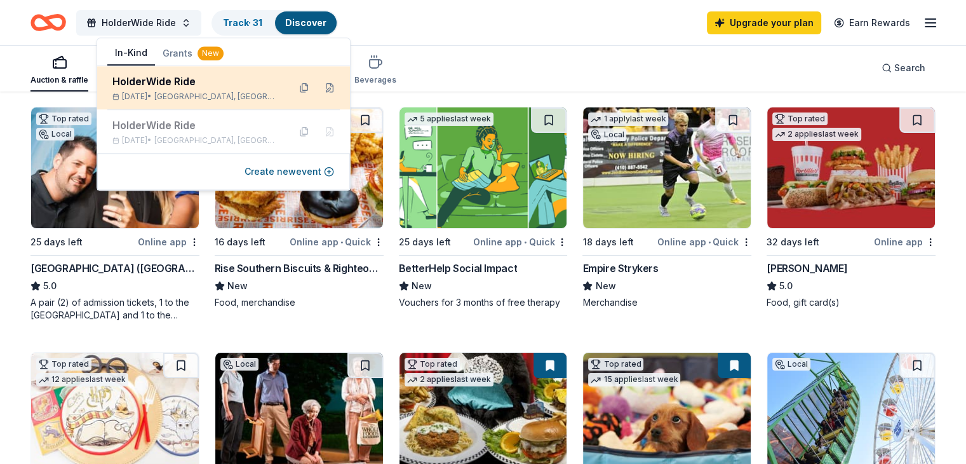
click at [188, 87] on div "HolderWide Ride" at bounding box center [195, 81] width 166 height 15
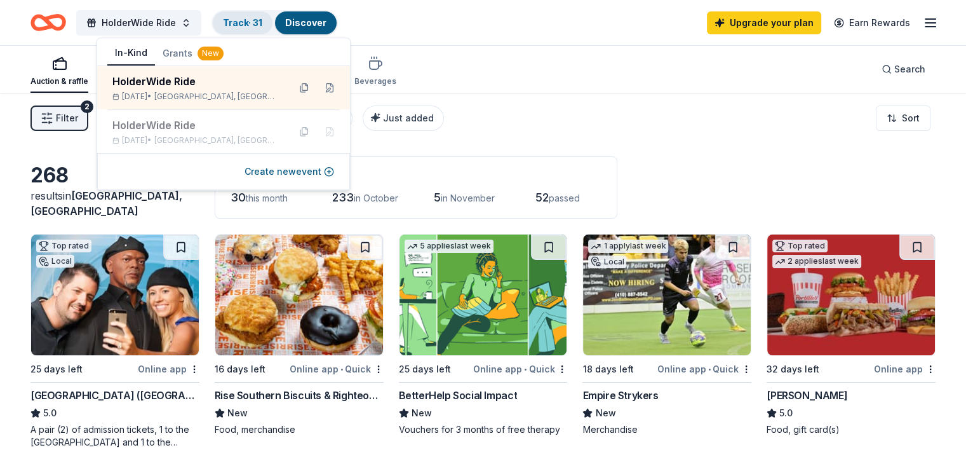
click at [255, 19] on link "Track · 31" at bounding box center [242, 22] width 39 height 11
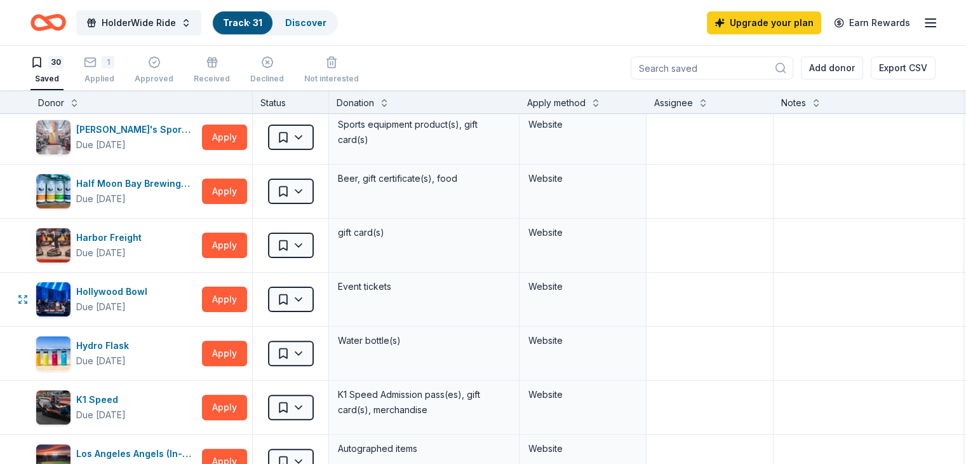
scroll to position [445, 0]
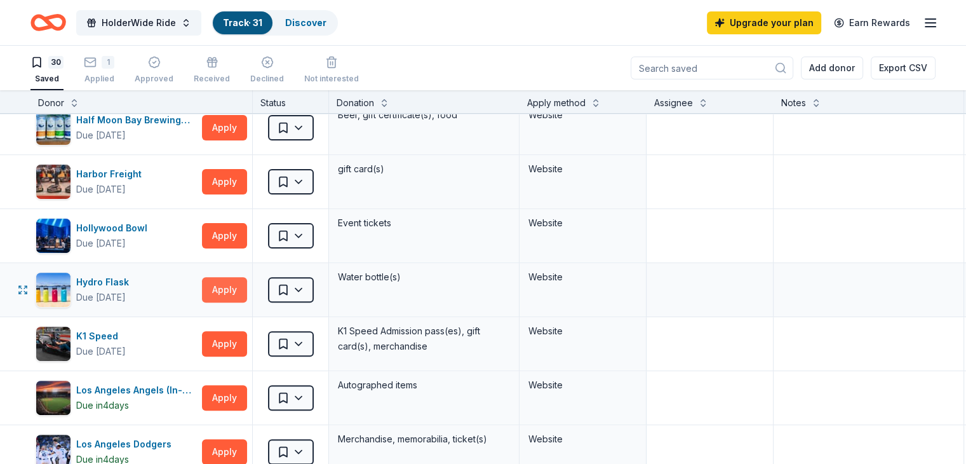
click at [240, 286] on button "Apply" at bounding box center [224, 289] width 45 height 25
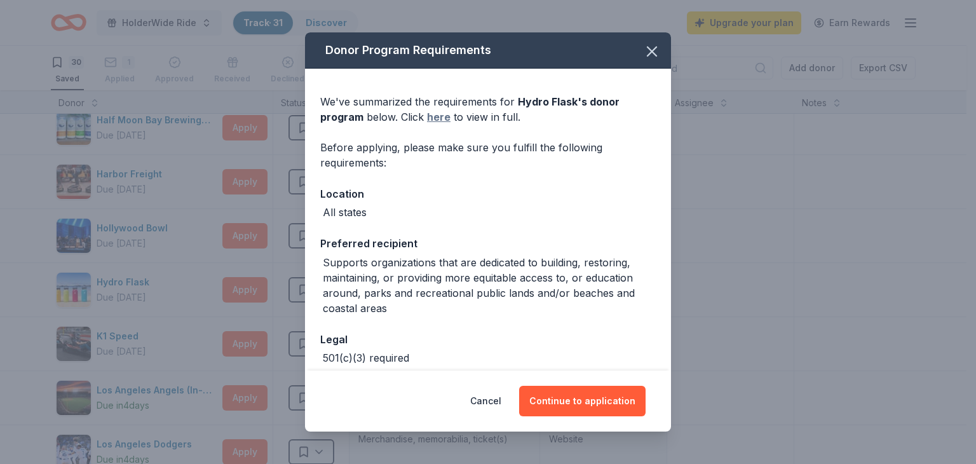
click at [434, 121] on link "here" at bounding box center [439, 116] width 24 height 15
click at [643, 51] on icon "button" at bounding box center [652, 52] width 18 height 18
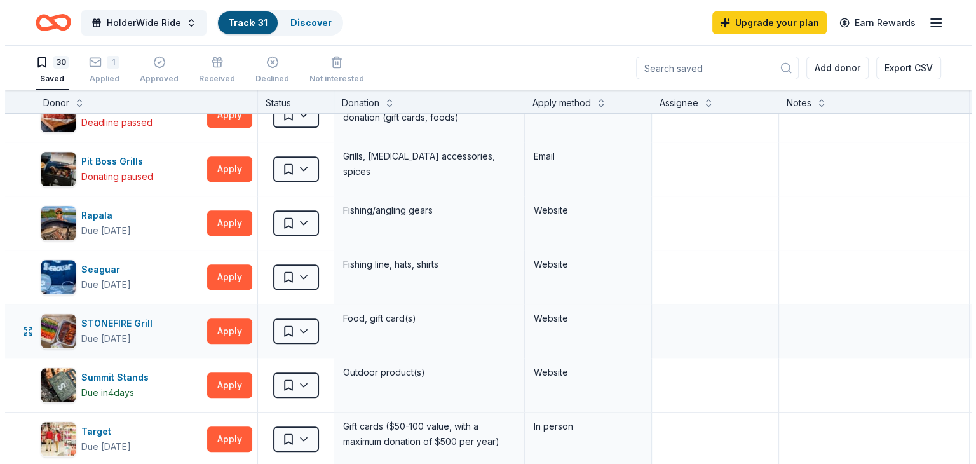
scroll to position [953, 0]
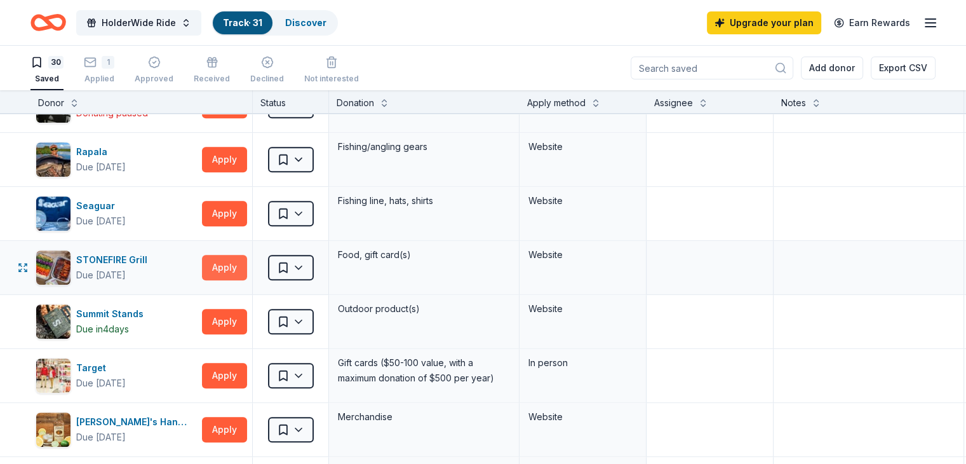
click at [243, 261] on button "Apply" at bounding box center [224, 267] width 45 height 25
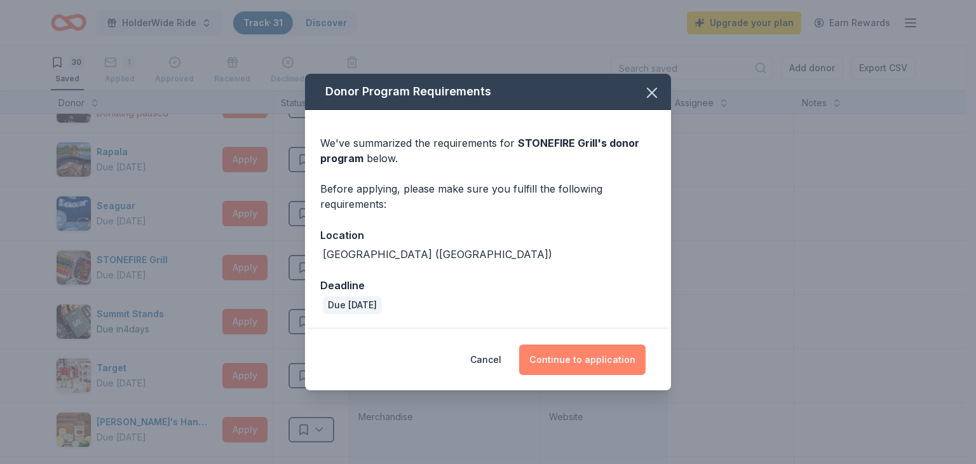
click at [591, 356] on button "Continue to application" at bounding box center [582, 359] width 126 height 30
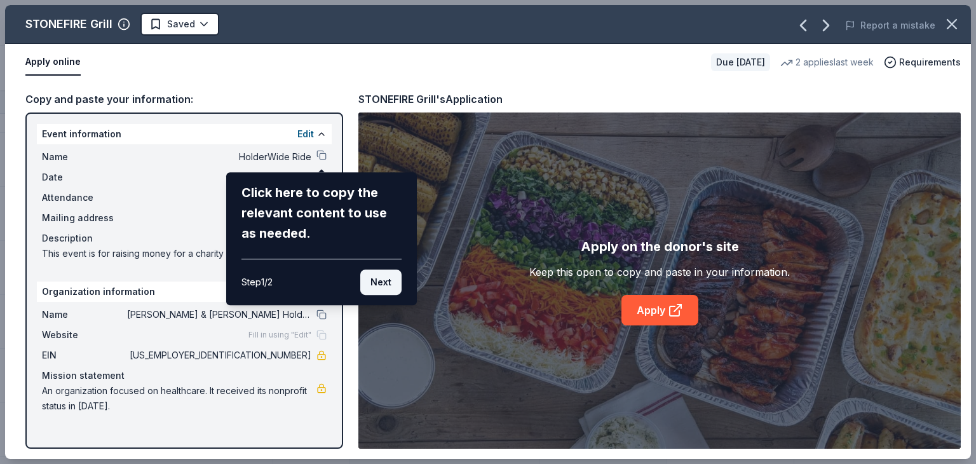
click at [382, 283] on button "Next" at bounding box center [380, 281] width 41 height 25
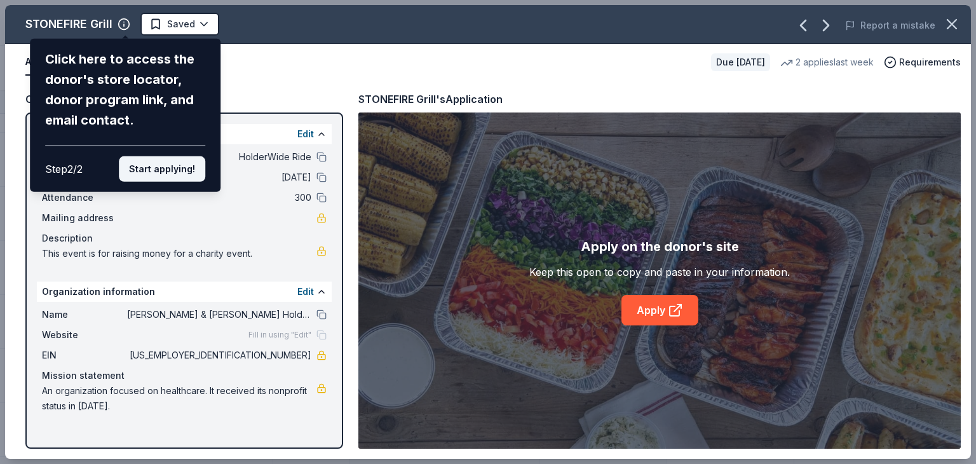
click at [165, 176] on button "Start applying!" at bounding box center [162, 168] width 86 height 25
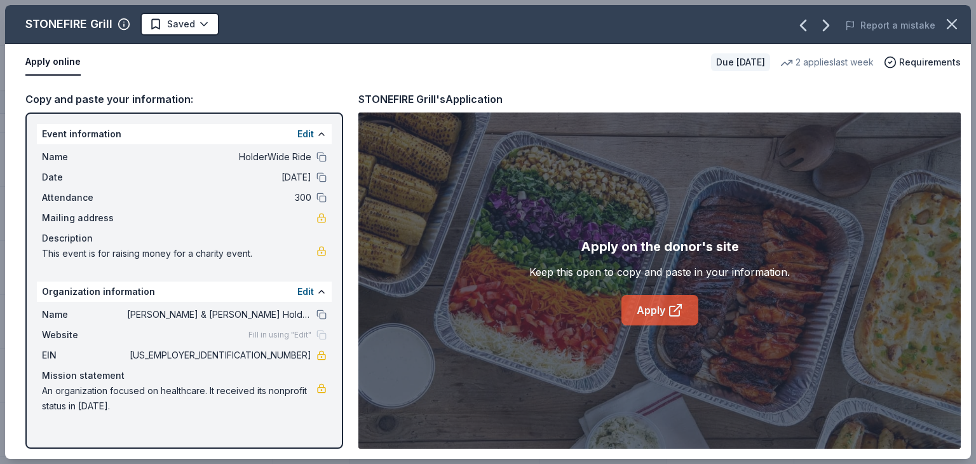
click at [655, 311] on link "Apply" at bounding box center [659, 310] width 77 height 30
drag, startPoint x: 260, startPoint y: 355, endPoint x: 292, endPoint y: 362, distance: 32.5
click at [292, 362] on div "Name [PERSON_NAME] & [PERSON_NAME] Holderwide Foundation Website Fill in using …" at bounding box center [184, 360] width 295 height 117
click at [320, 312] on button at bounding box center [321, 314] width 10 height 10
click at [178, 24] on html "HolderWide Ride Track · 31 Discover Upgrade your plan Earn Rewards 30 Saved 1 A…" at bounding box center [488, 232] width 976 height 464
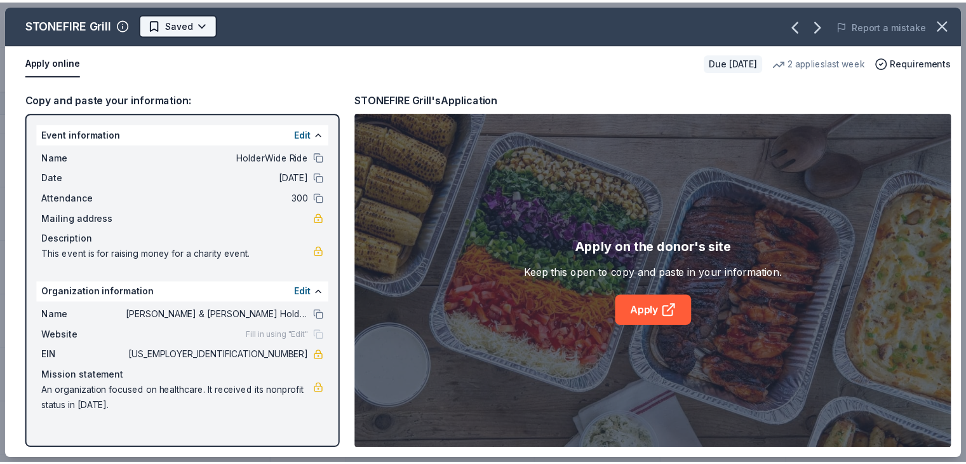
scroll to position [0, 0]
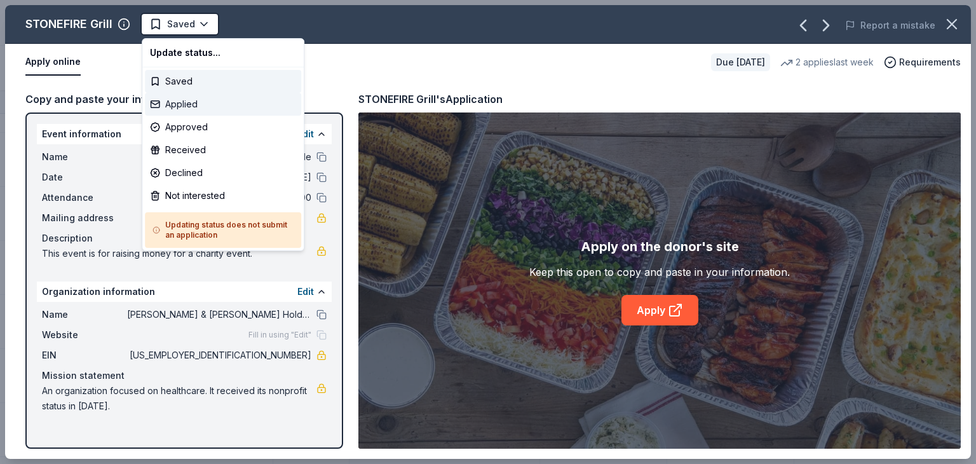
click at [178, 105] on div "Applied" at bounding box center [223, 104] width 156 height 23
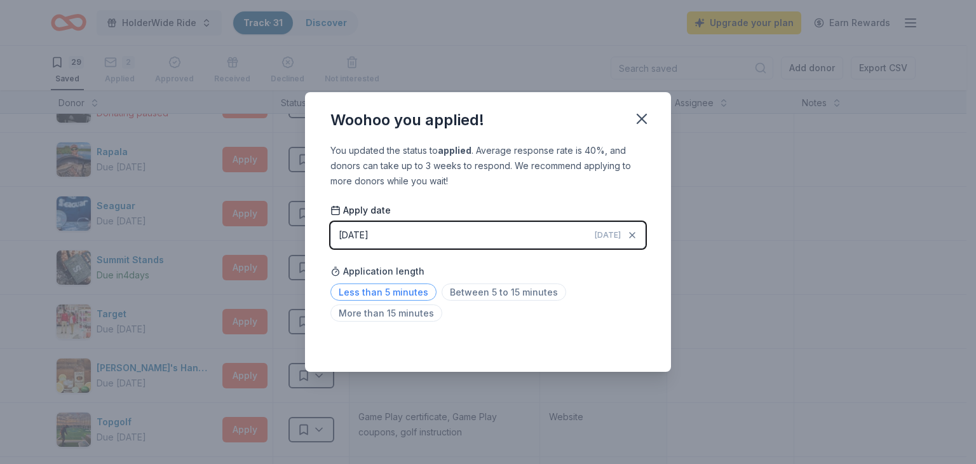
click at [411, 293] on span "Less than 5 minutes" at bounding box center [383, 291] width 106 height 17
click at [640, 116] on icon "button" at bounding box center [642, 119] width 18 height 18
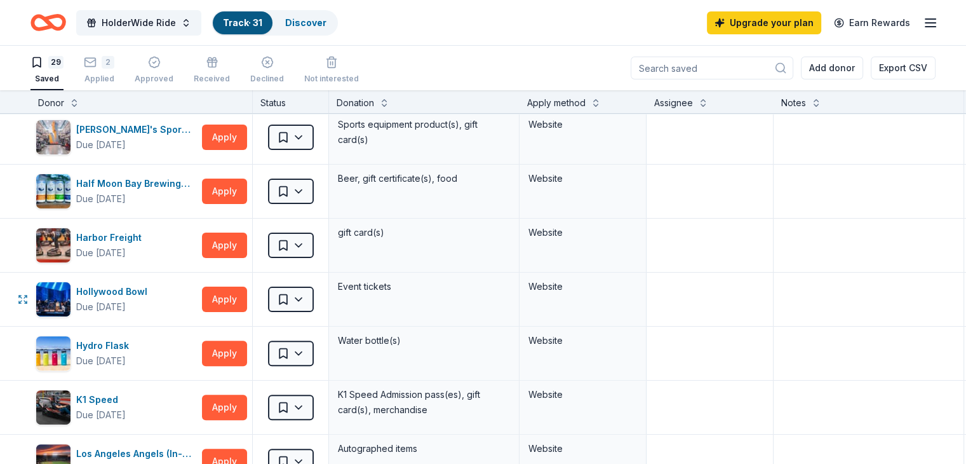
scroll to position [318, 0]
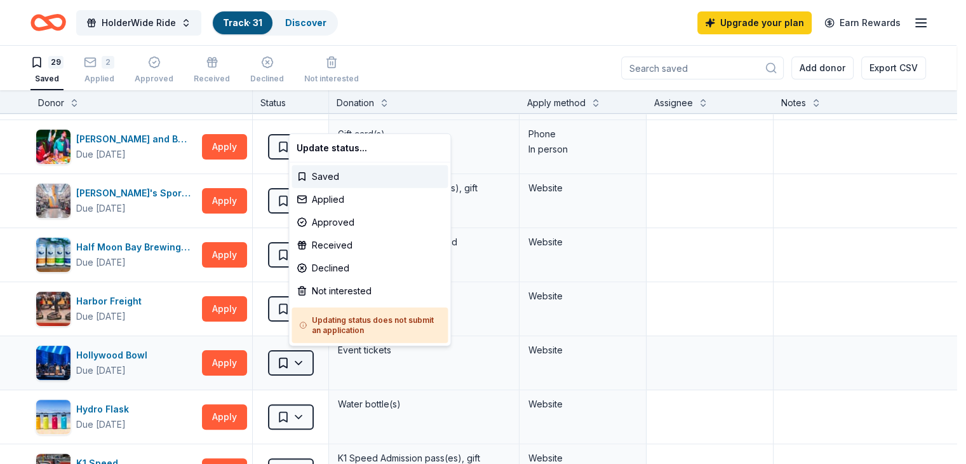
click at [320, 356] on html "HolderWide Ride Track · 31 Discover Upgrade your plan Earn Rewards 29 Saved 2 A…" at bounding box center [483, 232] width 966 height 464
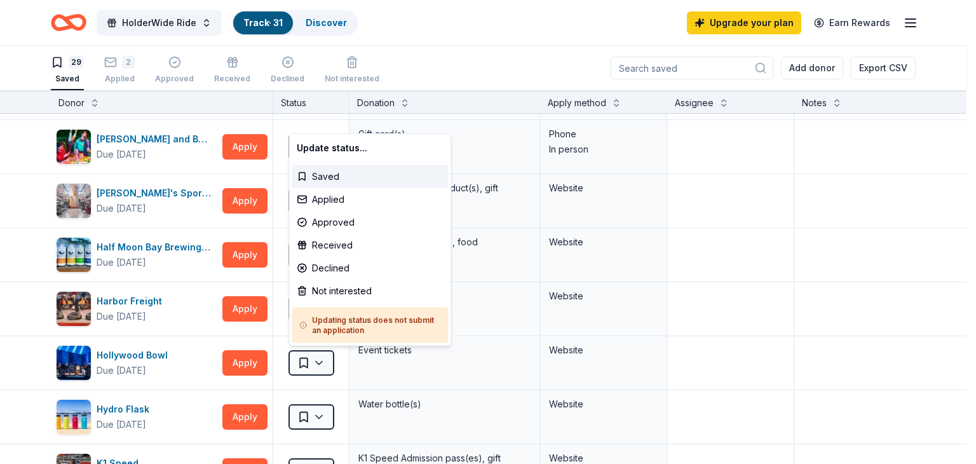
click at [850, 287] on html "HolderWide Ride Track · 31 Discover Upgrade your plan Earn Rewards 29 Saved 2 A…" at bounding box center [488, 232] width 976 height 464
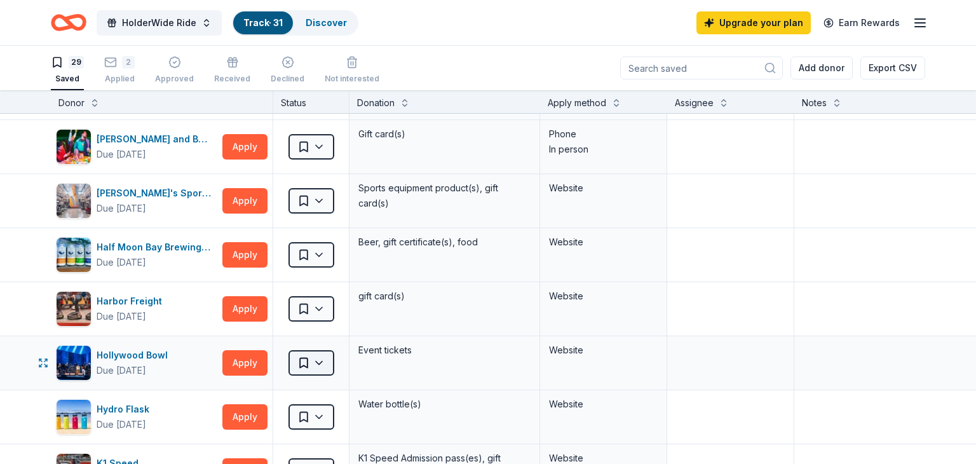
click at [316, 352] on html "HolderWide Ride Track · 31 Discover Upgrade your plan Earn Rewards 29 Saved 2 A…" at bounding box center [488, 232] width 976 height 464
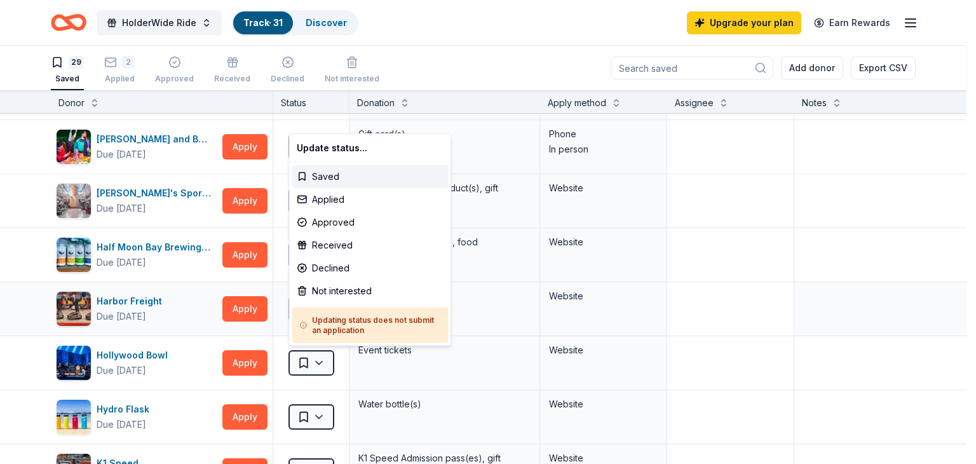
click at [785, 281] on html "HolderWide Ride Track · 31 Discover Upgrade your plan Earn Rewards 29 Saved 2 A…" at bounding box center [488, 232] width 976 height 464
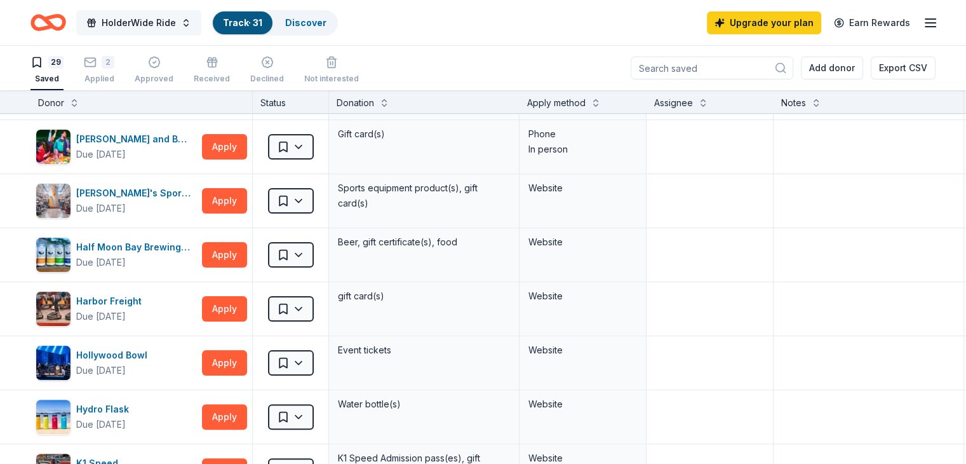
click at [157, 26] on span "HolderWide Ride" at bounding box center [139, 22] width 74 height 15
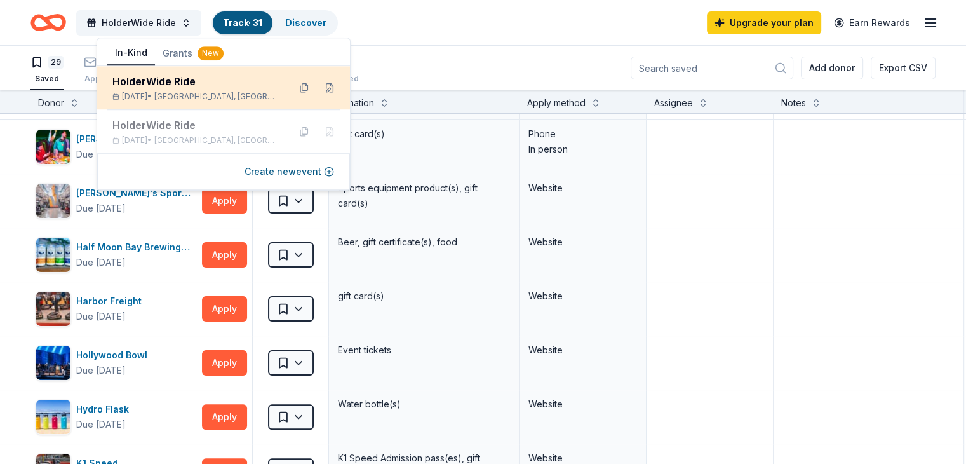
click at [157, 81] on div "HolderWide Ride" at bounding box center [195, 81] width 166 height 15
click at [167, 91] on div "[DATE] • [GEOGRAPHIC_DATA], [GEOGRAPHIC_DATA]" at bounding box center [195, 96] width 166 height 10
click at [327, 90] on button at bounding box center [329, 87] width 20 height 20
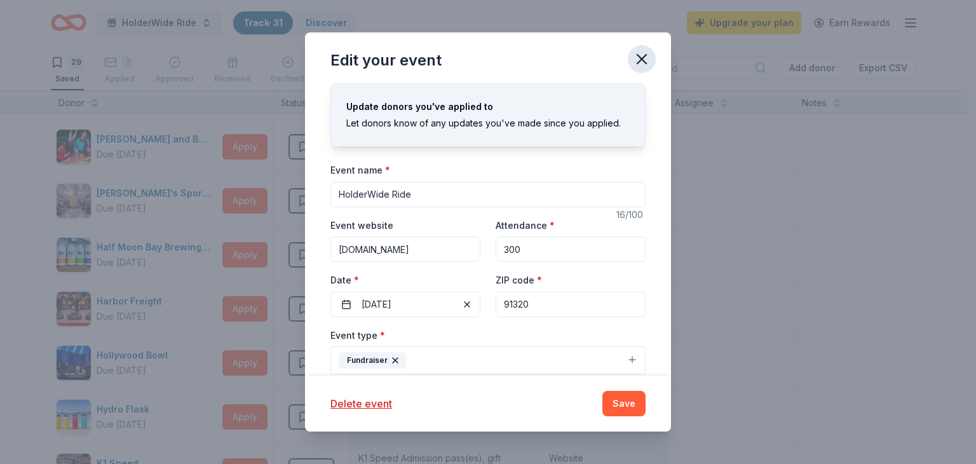
click at [642, 54] on icon "button" at bounding box center [642, 59] width 18 height 18
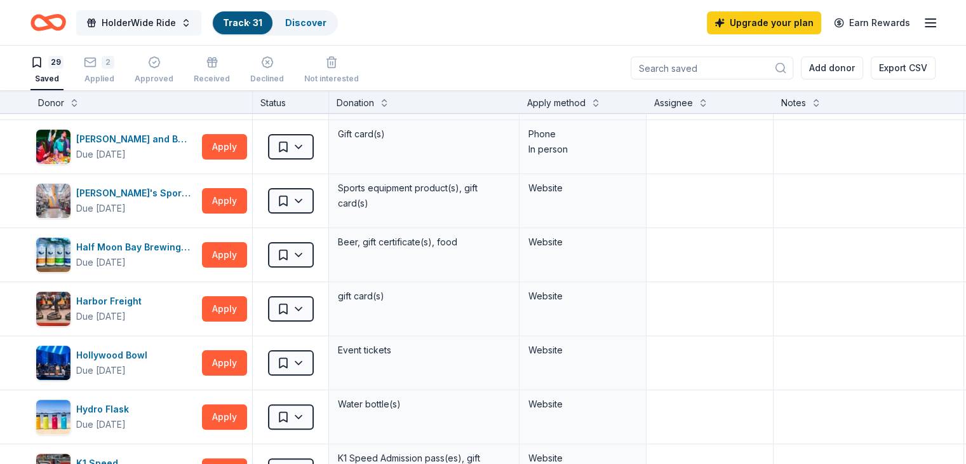
click at [166, 22] on span "HolderWide Ride" at bounding box center [139, 22] width 74 height 15
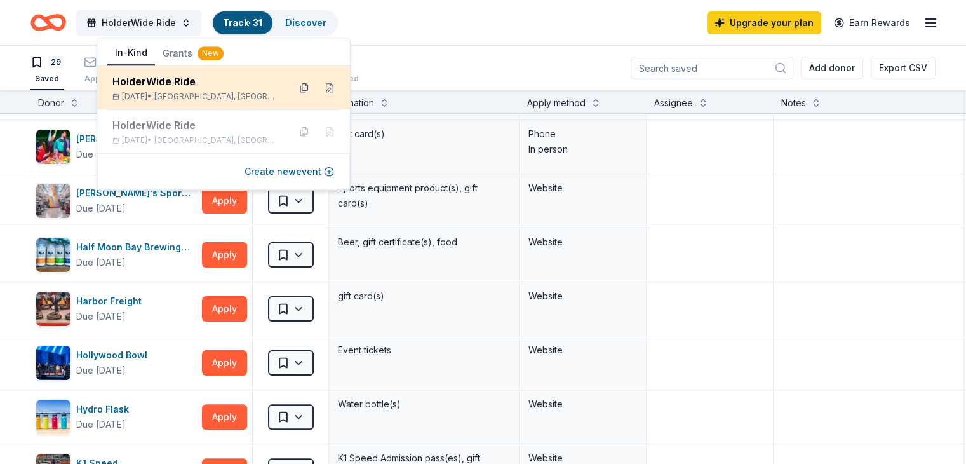
click at [301, 97] on button at bounding box center [304, 87] width 20 height 20
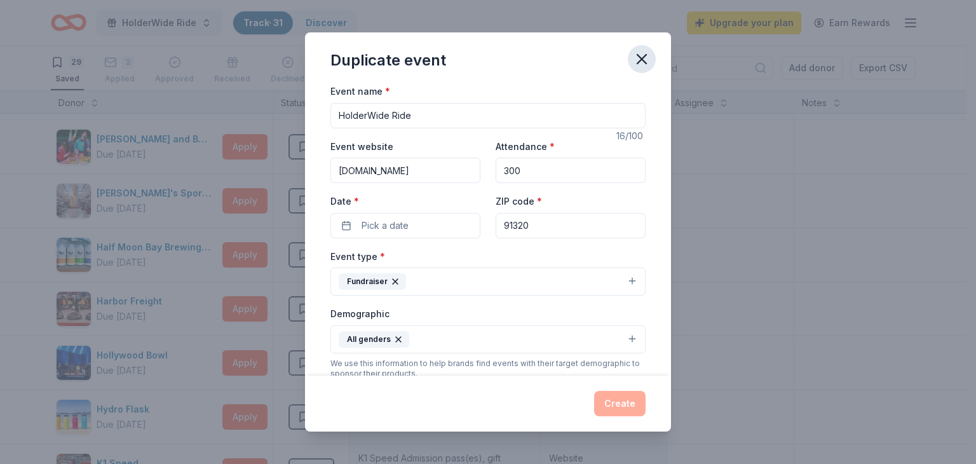
click at [643, 57] on icon "button" at bounding box center [641, 59] width 9 height 9
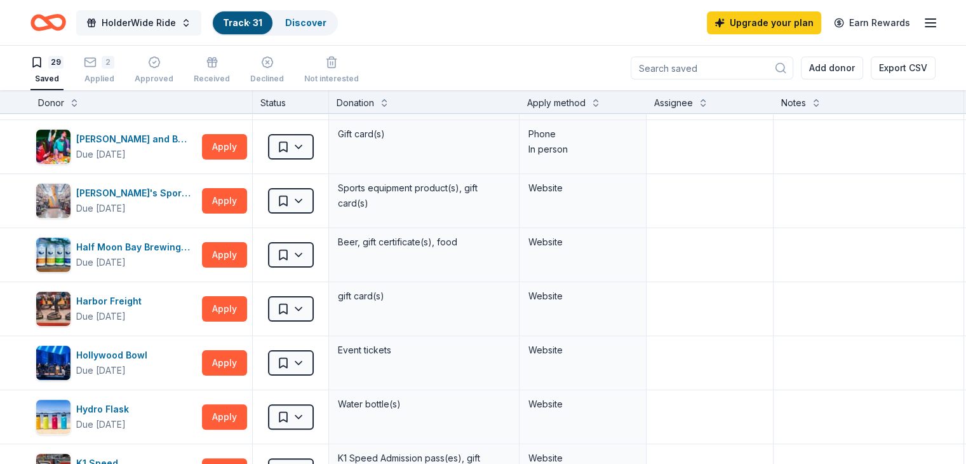
click at [175, 21] on span "HolderWide Ride" at bounding box center [139, 22] width 74 height 15
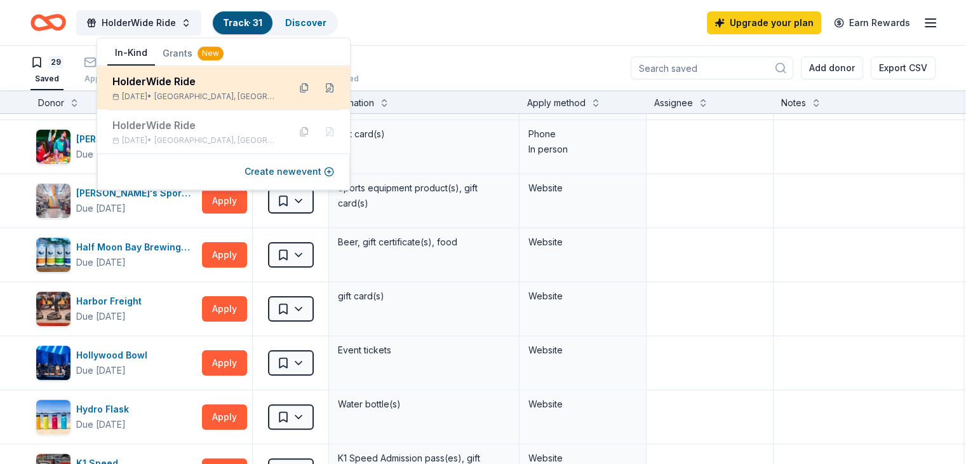
click at [142, 87] on div "HolderWide Ride" at bounding box center [195, 81] width 166 height 15
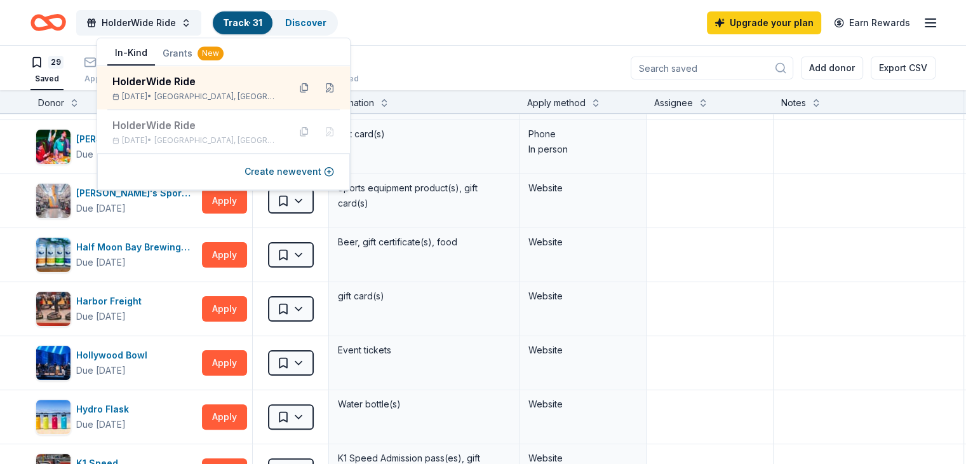
click at [396, 10] on div "HolderWide Ride Track · 31 Discover Upgrade your plan Earn Rewards" at bounding box center [482, 23] width 905 height 30
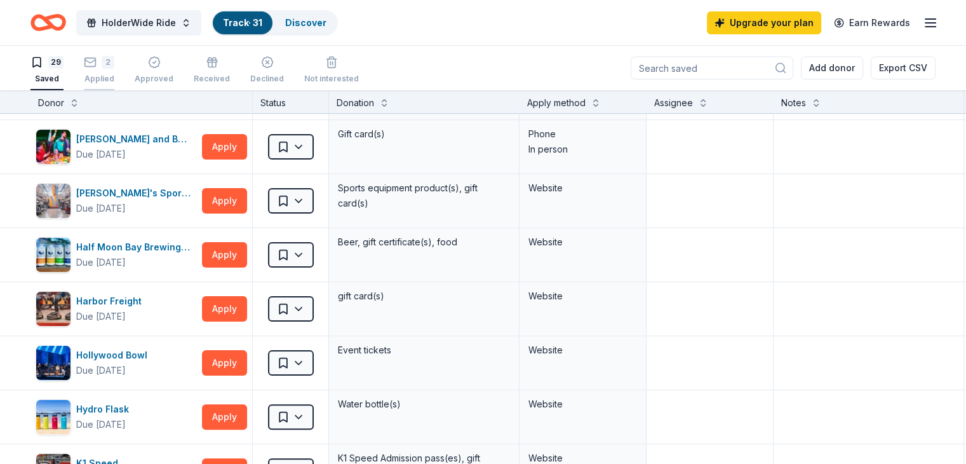
click at [97, 67] on icon "button" at bounding box center [90, 62] width 13 height 13
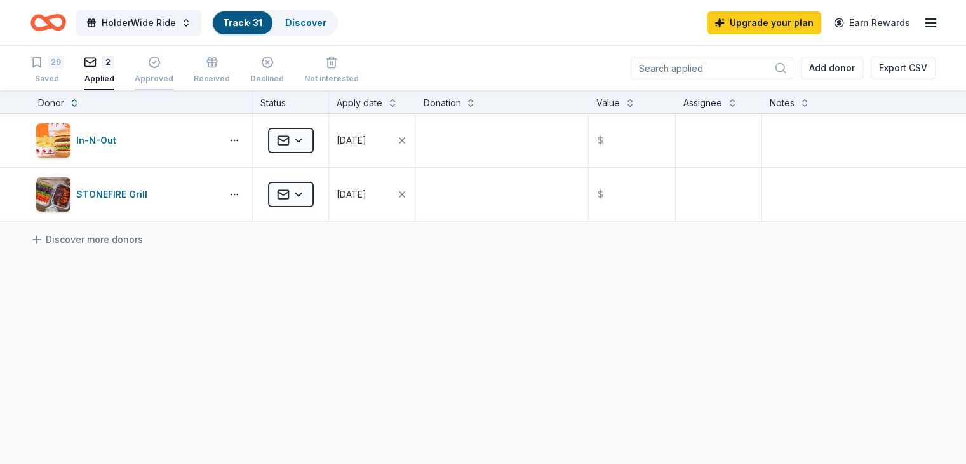
click at [171, 70] on div "Approved" at bounding box center [154, 70] width 39 height 28
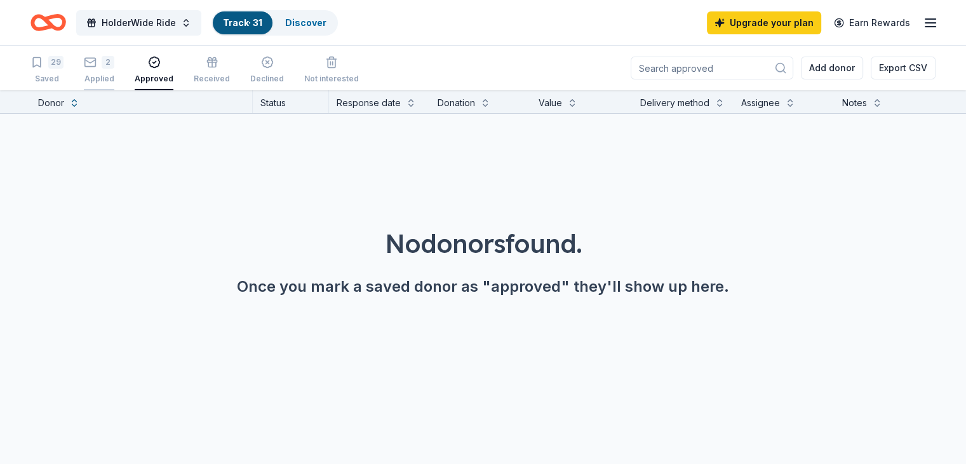
click at [114, 68] on div "2" at bounding box center [99, 62] width 30 height 13
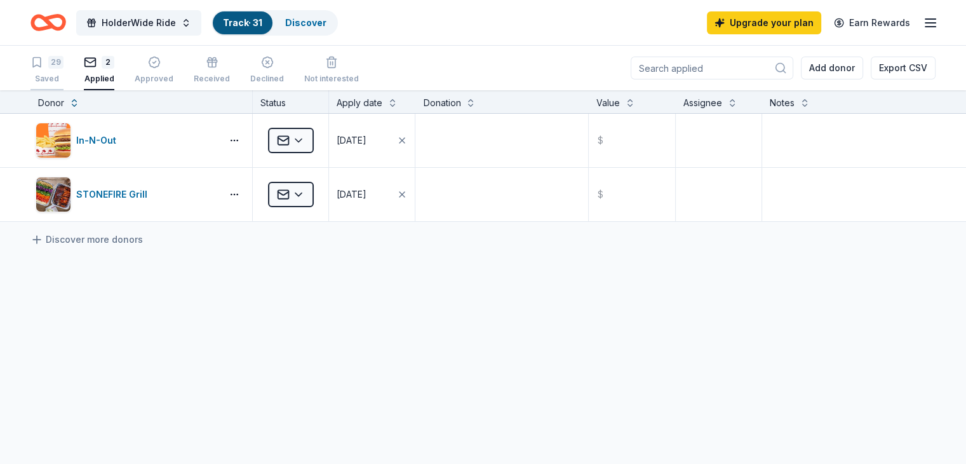
click at [64, 74] on div "Saved" at bounding box center [46, 79] width 33 height 10
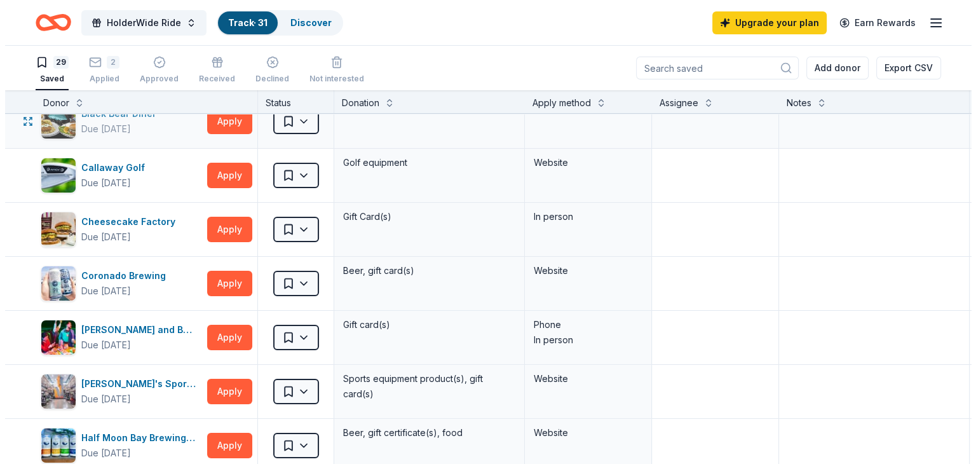
scroll to position [64, 0]
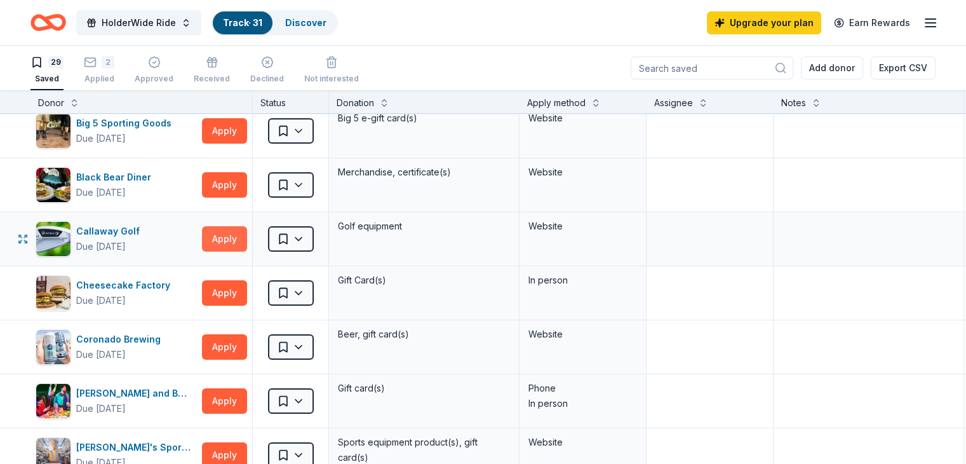
click at [235, 232] on button "Apply" at bounding box center [224, 238] width 45 height 25
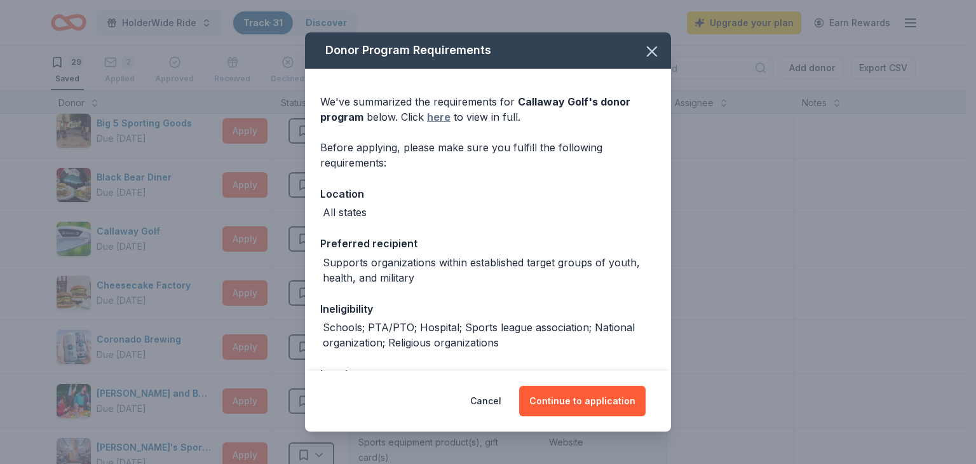
click at [434, 118] on link "here" at bounding box center [439, 116] width 24 height 15
click at [586, 397] on button "Continue to application" at bounding box center [582, 401] width 126 height 30
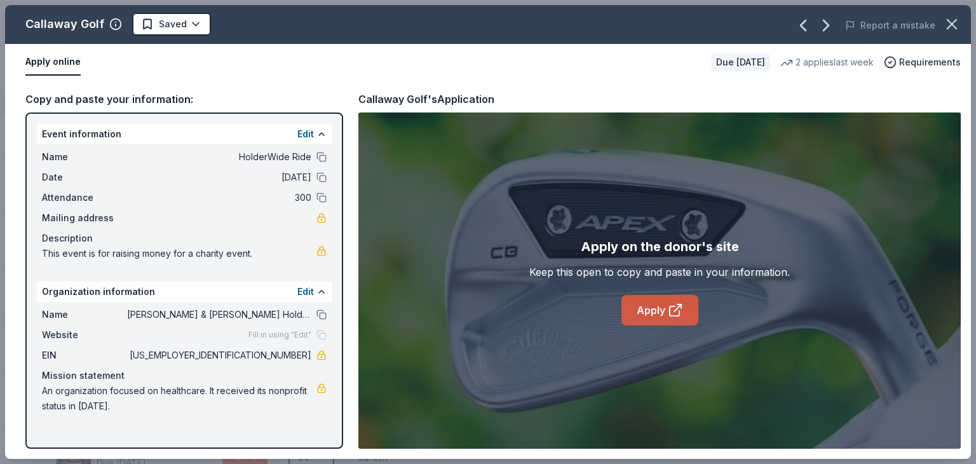
click at [649, 311] on link "Apply" at bounding box center [659, 310] width 77 height 30
click at [320, 313] on button at bounding box center [321, 314] width 10 height 10
